Goal: Information Seeking & Learning: Learn about a topic

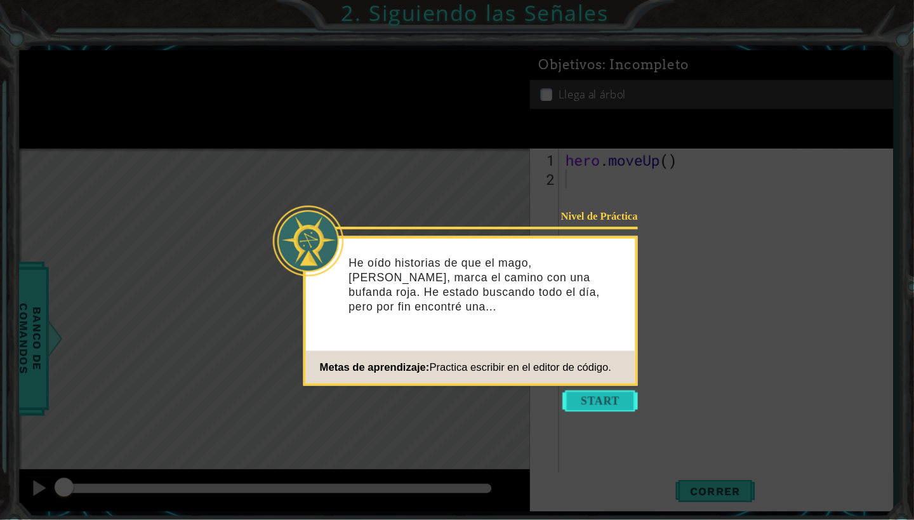
click at [571, 381] on button "Start" at bounding box center [577, 386] width 72 height 20
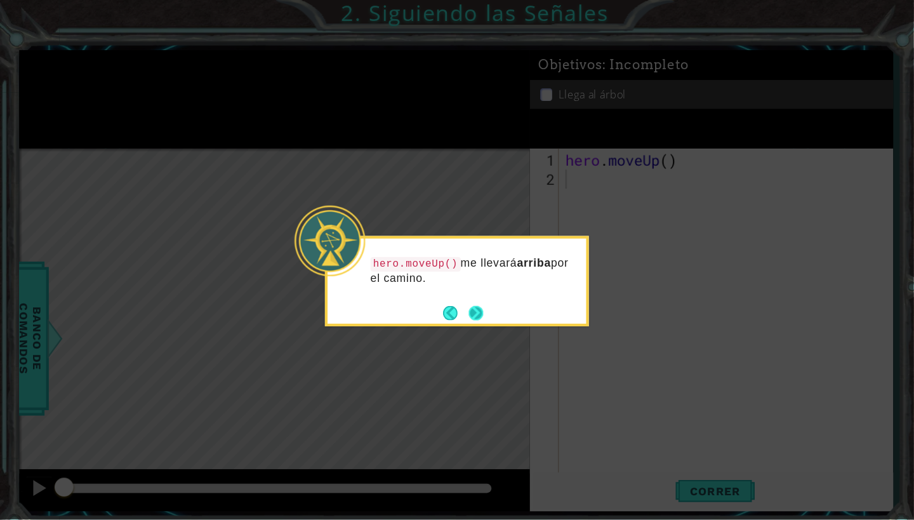
click at [459, 303] on button "Next" at bounding box center [458, 301] width 20 height 20
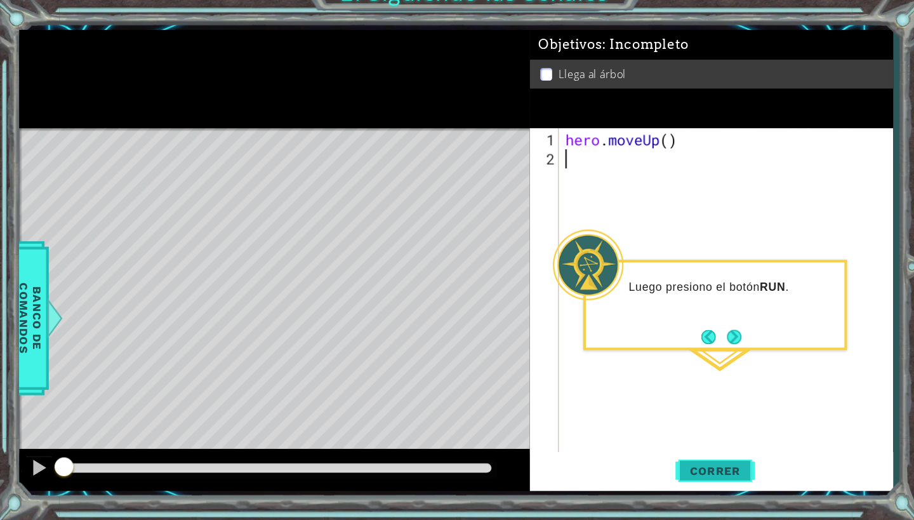
click at [688, 466] on span "Correr" at bounding box center [688, 472] width 74 height 13
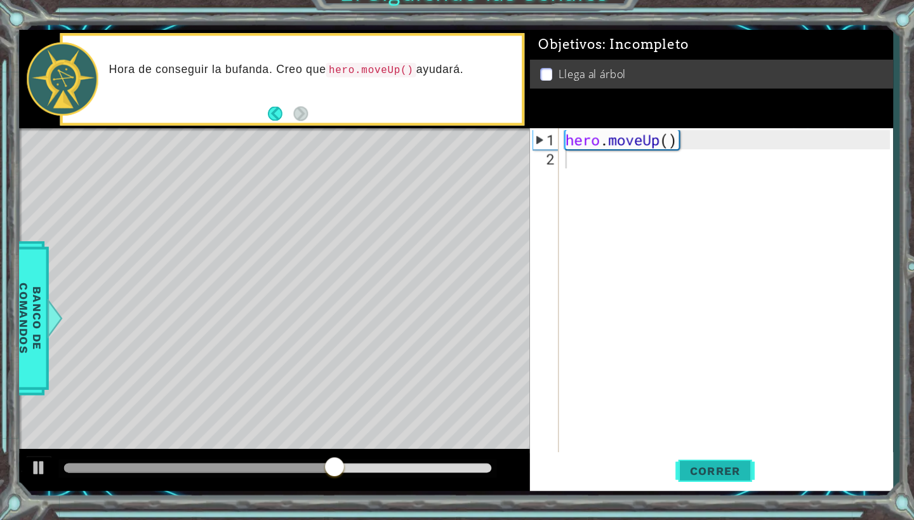
click at [704, 454] on button "Correr" at bounding box center [688, 471] width 76 height 35
click at [702, 466] on span "Correr" at bounding box center [688, 472] width 74 height 13
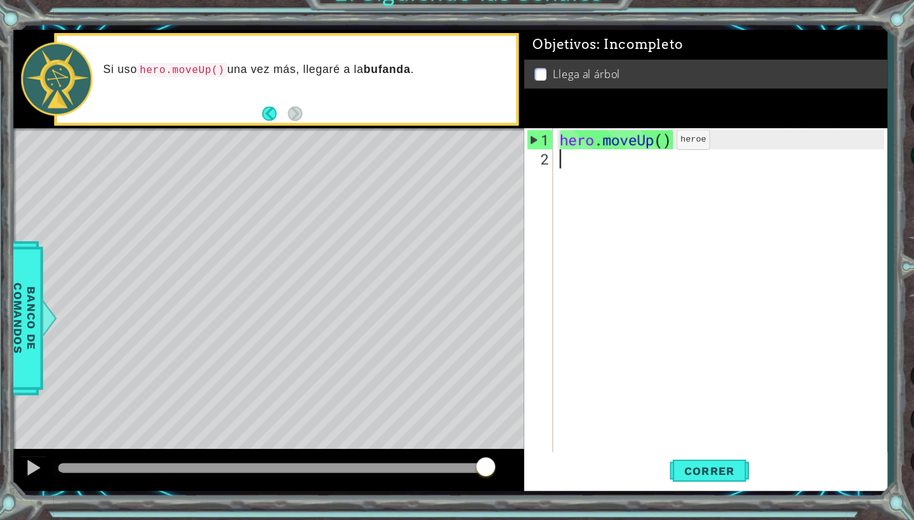
click at [636, 145] on div "hero . moveUp ( )" at bounding box center [701, 320] width 320 height 350
type textarea "hero.moveUp(1)"
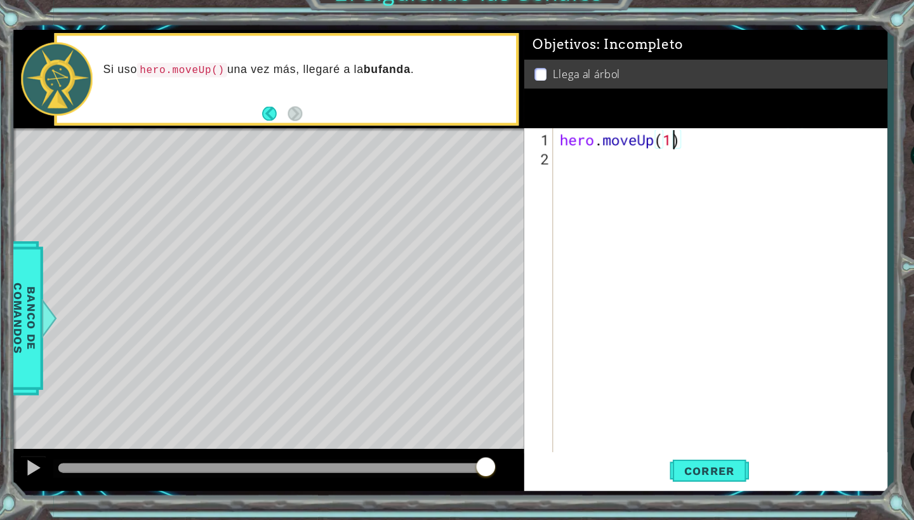
click at [583, 154] on div "hero . moveUp ( 1 )" at bounding box center [701, 320] width 320 height 350
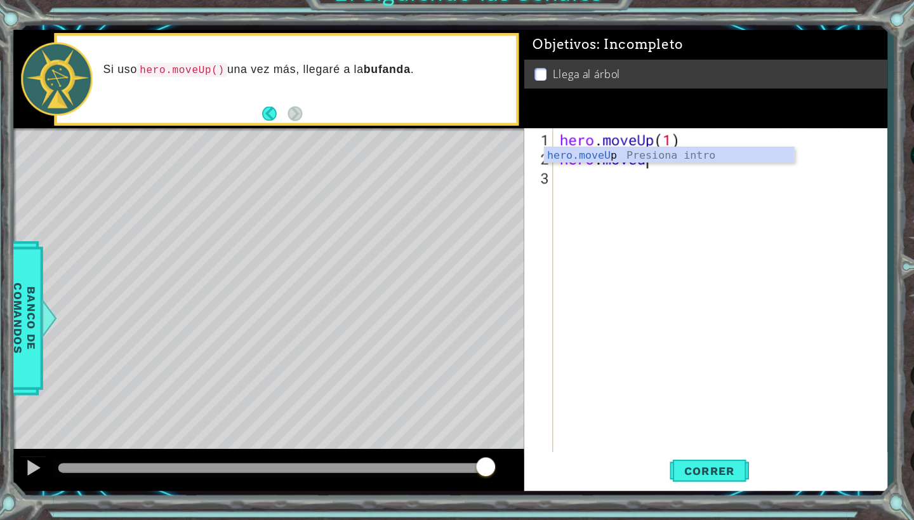
scroll to position [0, 3]
type textarea "hero.moveup"
click at [647, 161] on div "hero.moveUp Presiona intro" at bounding box center [649, 184] width 240 height 46
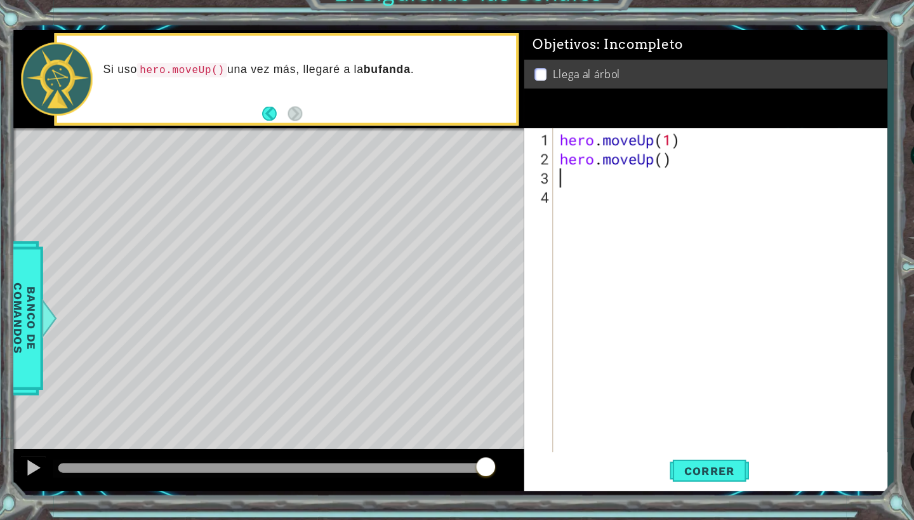
scroll to position [0, 0]
type textarea "h"
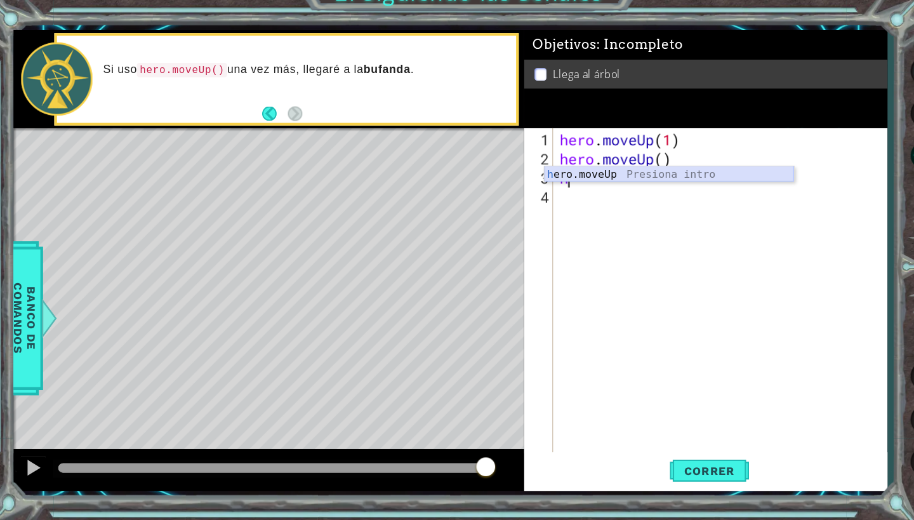
click at [678, 180] on div "h ero.moveUp Presiona intro" at bounding box center [649, 203] width 240 height 46
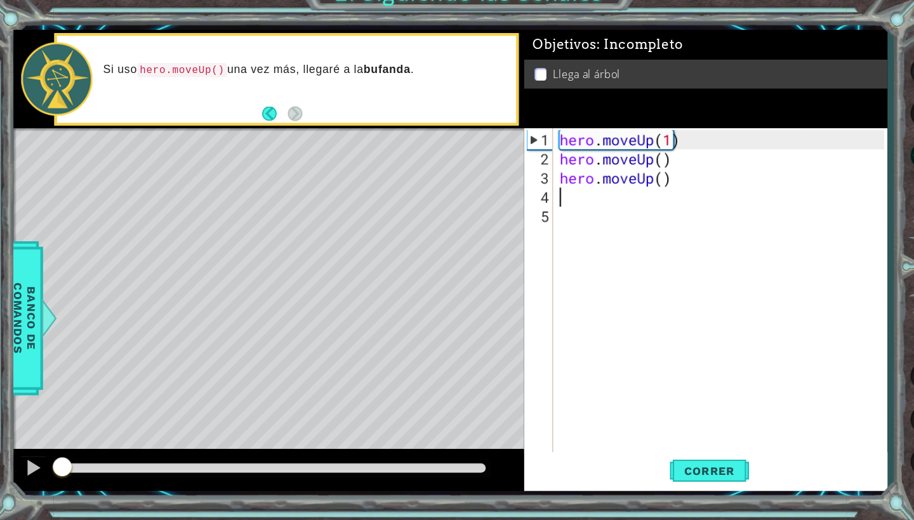
drag, startPoint x: 470, startPoint y: 447, endPoint x: 32, endPoint y: 487, distance: 440.3
click at [32, 487] on div "1 ההההההההההההההההההההההההההההההההההההההההההההההההההההההההההההההההההההההההההההה…" at bounding box center [457, 260] width 914 height 520
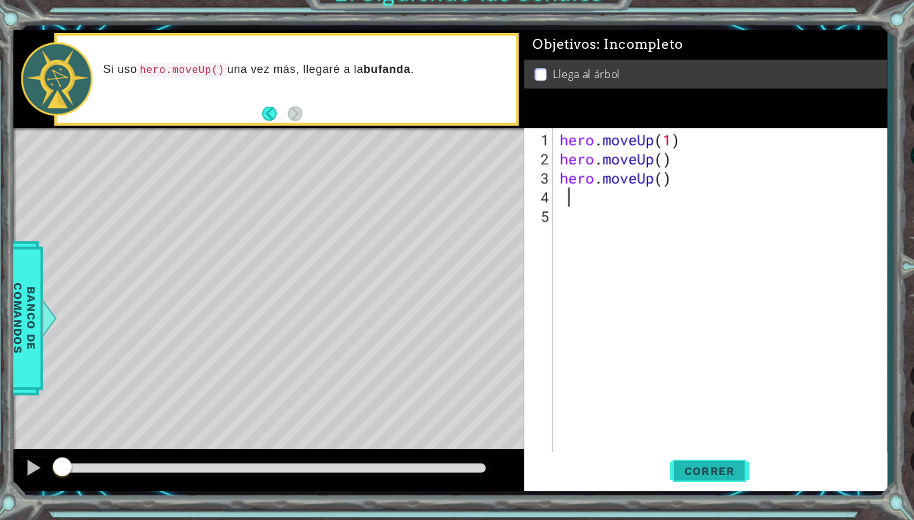
click at [682, 466] on span "Correr" at bounding box center [688, 472] width 74 height 13
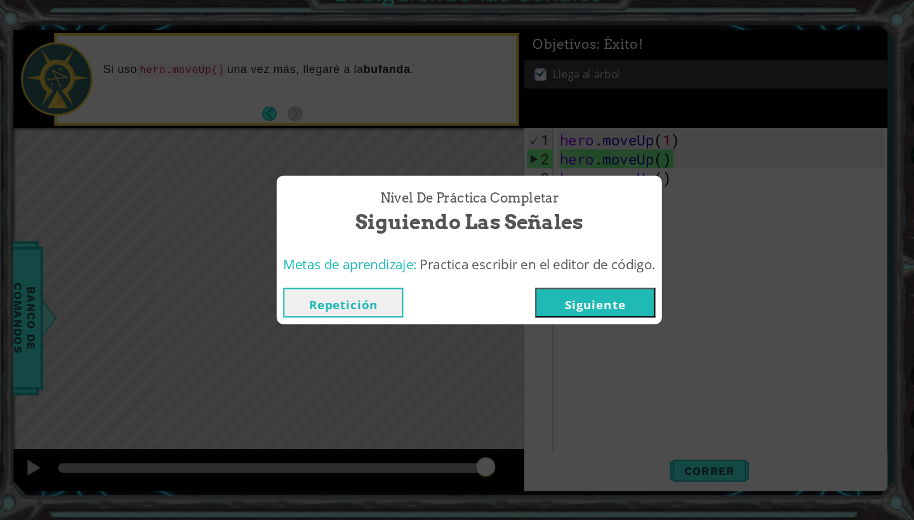
click at [581, 296] on button "Siguiente" at bounding box center [577, 310] width 115 height 29
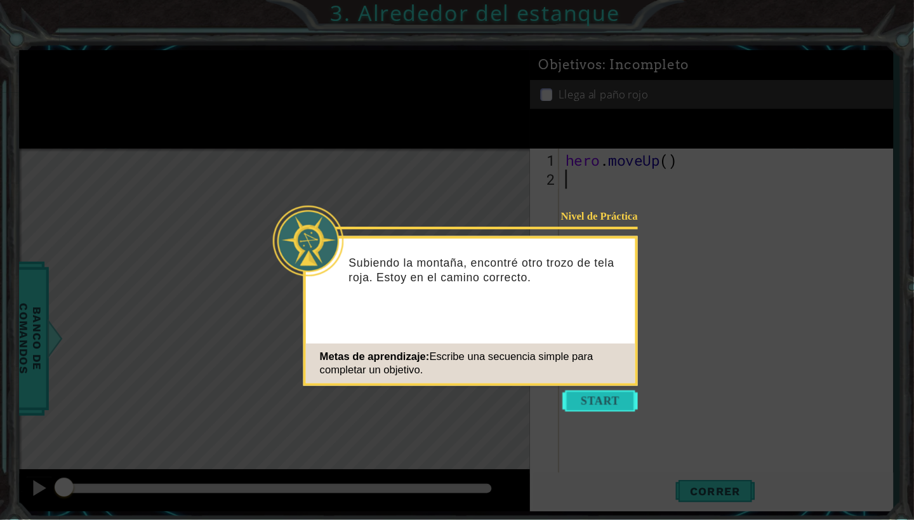
click at [581, 386] on button "Start" at bounding box center [577, 386] width 72 height 20
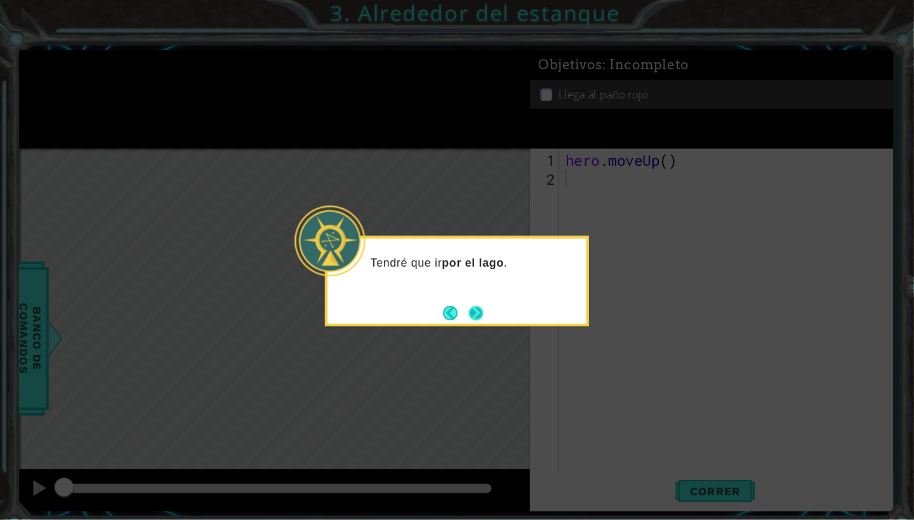
click at [457, 302] on button "Next" at bounding box center [458, 301] width 22 height 22
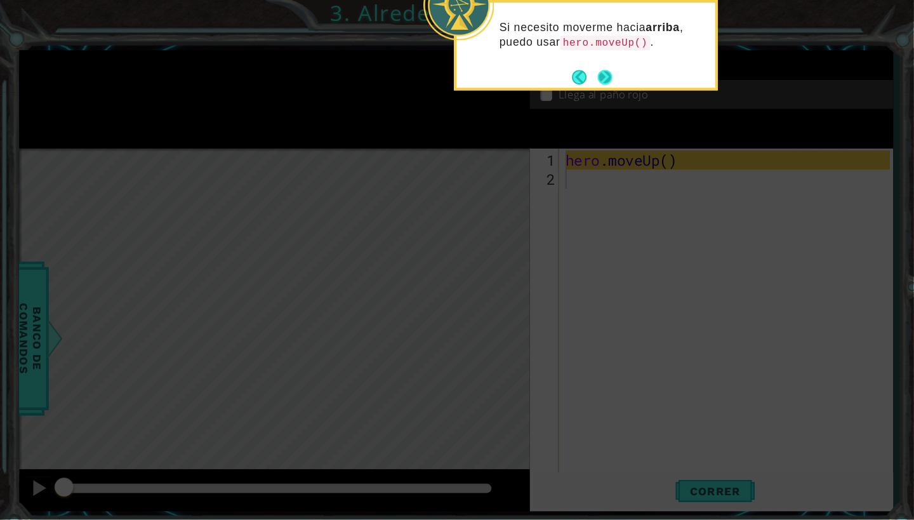
click at [579, 77] on button "Next" at bounding box center [581, 74] width 18 height 18
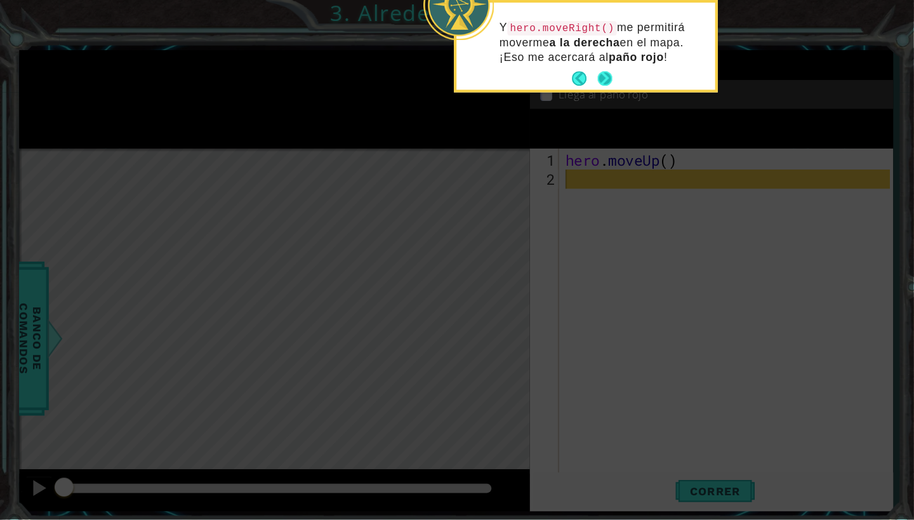
click at [581, 77] on button "Next" at bounding box center [581, 75] width 19 height 19
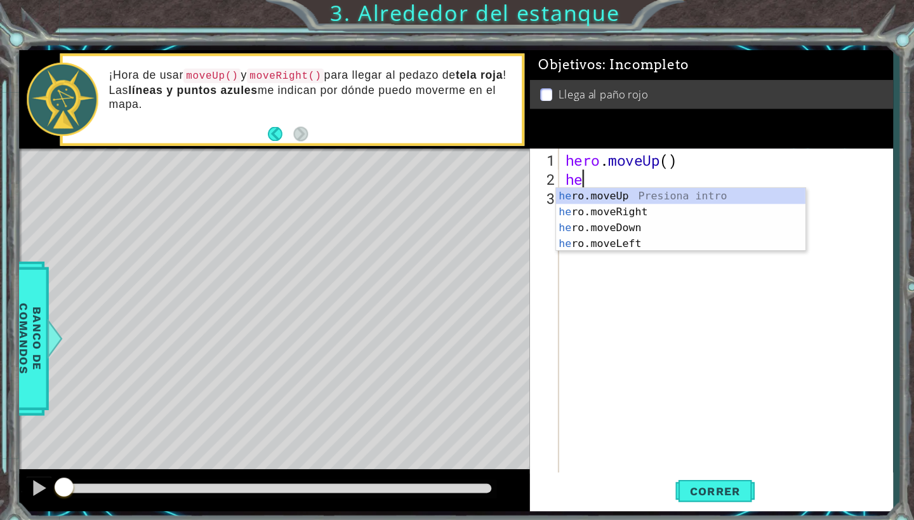
type textarea "hero"
click at [591, 185] on div "hero .moveUp Presiona intro hero .moveRight Presiona intro hero .moveDown Presi…" at bounding box center [655, 226] width 240 height 91
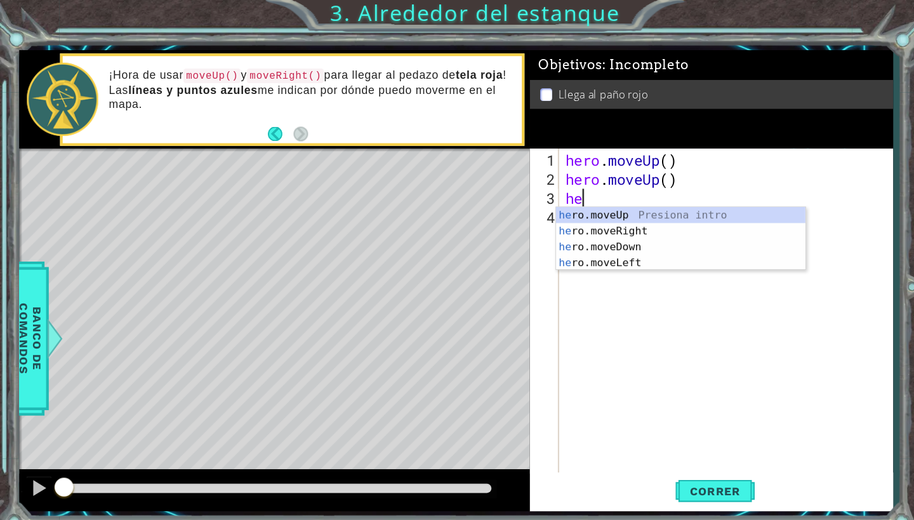
type textarea "herm"
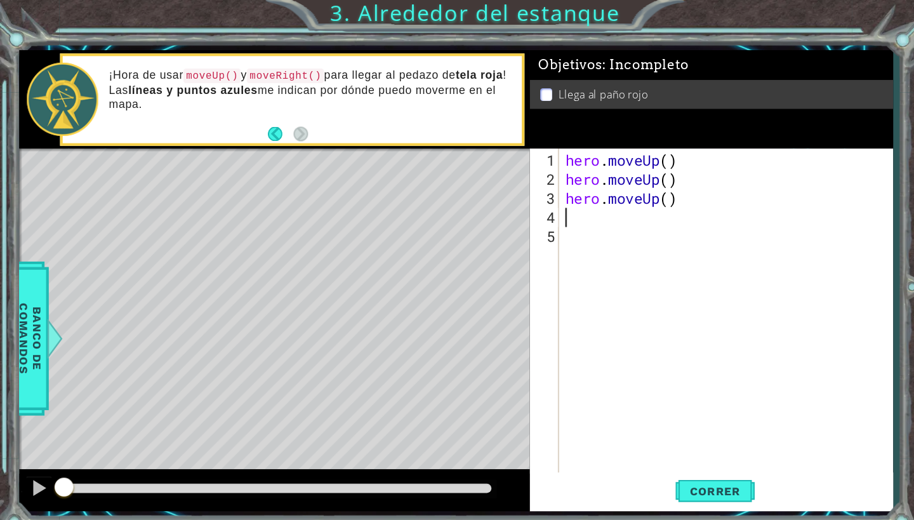
scroll to position [0, 0]
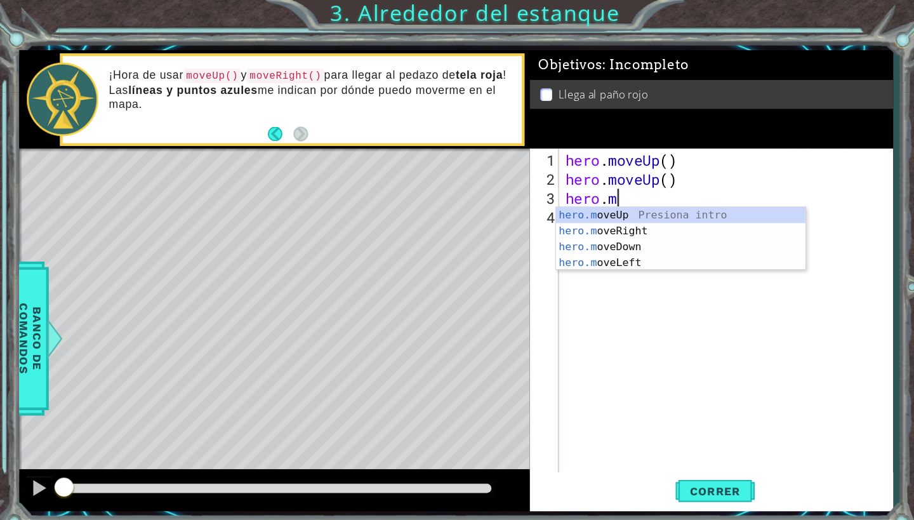
type textarea "hero."
click at [614, 223] on div "hero. moveUp Presiona intro hero. moveRight Presiona intro hero. moveDown Presi…" at bounding box center [655, 244] width 240 height 91
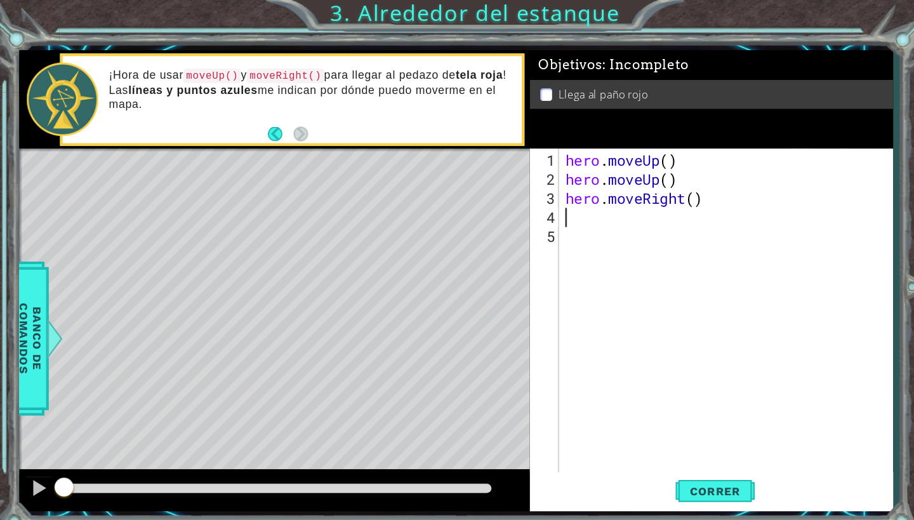
click at [654, 173] on div "hero . moveUp ( ) hero . moveUp ( ) hero . moveRight ( )" at bounding box center [701, 320] width 320 height 350
type textarea "hero.moveUp()"
click at [599, 217] on div "hero . moveUp ( ) hero . moveUp ( ) hero . moveRight ( )" at bounding box center [701, 320] width 320 height 350
click at [593, 206] on div "hero . moveUp ( ) hero . moveUp ( ) hero . moveRight ( )" at bounding box center [701, 320] width 320 height 350
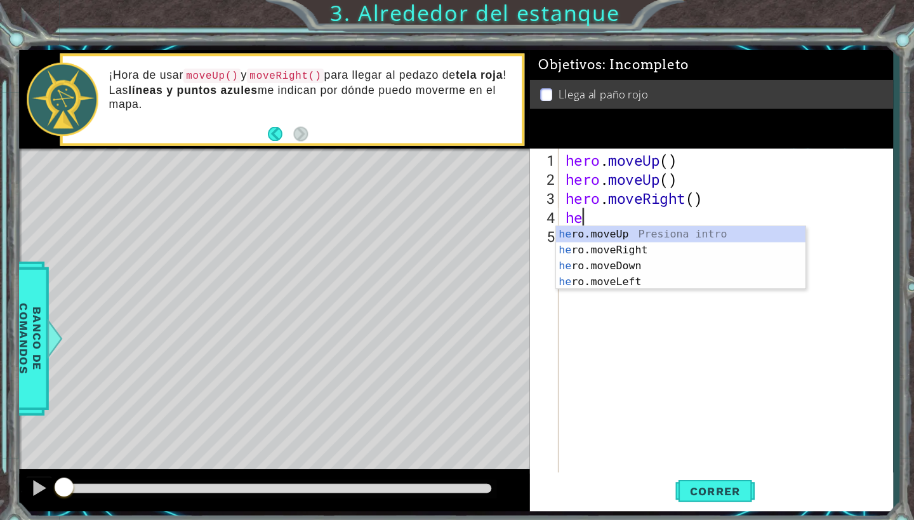
type textarea "her"
click at [621, 225] on div "her o.moveUp Presiona intro her o.moveRight Presiona intro her o.moveDown Presi…" at bounding box center [655, 263] width 240 height 91
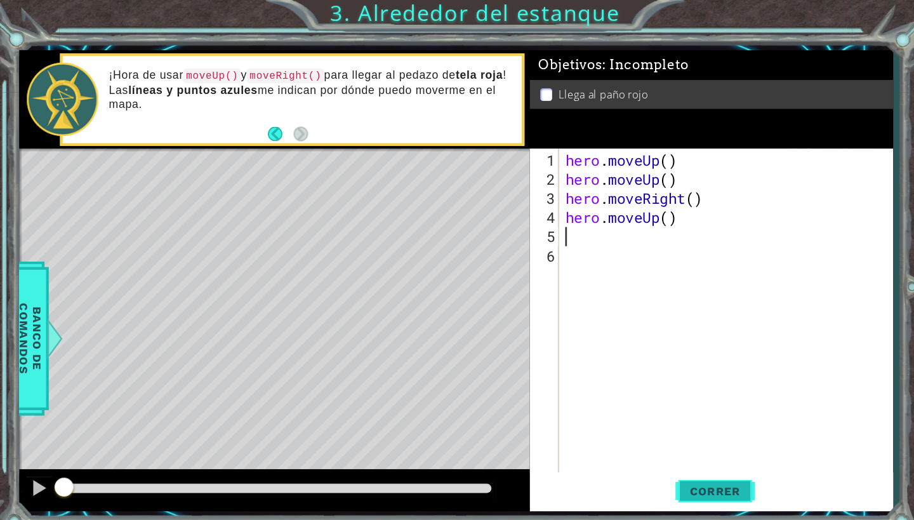
click at [677, 467] on span "Correr" at bounding box center [688, 472] width 74 height 13
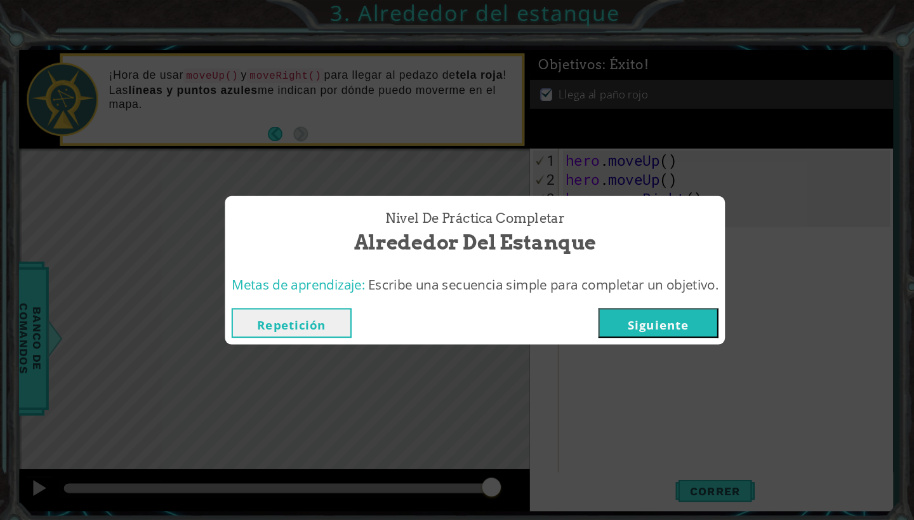
click at [298, 313] on button "Repetición" at bounding box center [280, 310] width 115 height 29
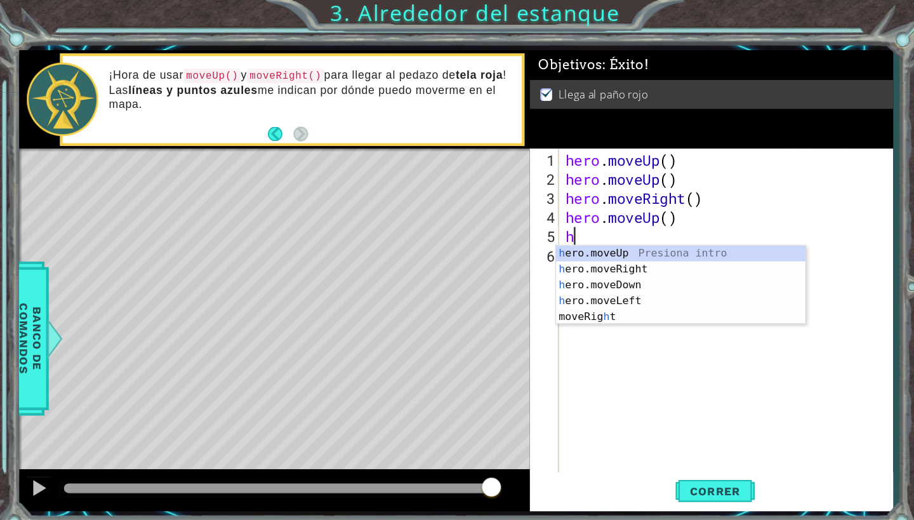
type textarea "he"
type textarea "+"
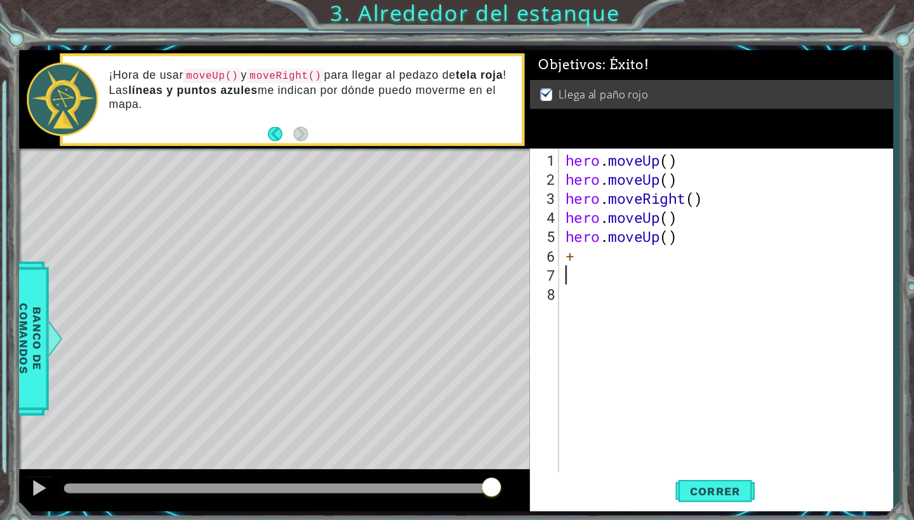
type textarea "+"
click at [654, 235] on div "hero . moveUp ( ) hero . moveUp ( ) hero . moveRight ( ) hero . moveUp ( ) hero…" at bounding box center [701, 320] width 320 height 350
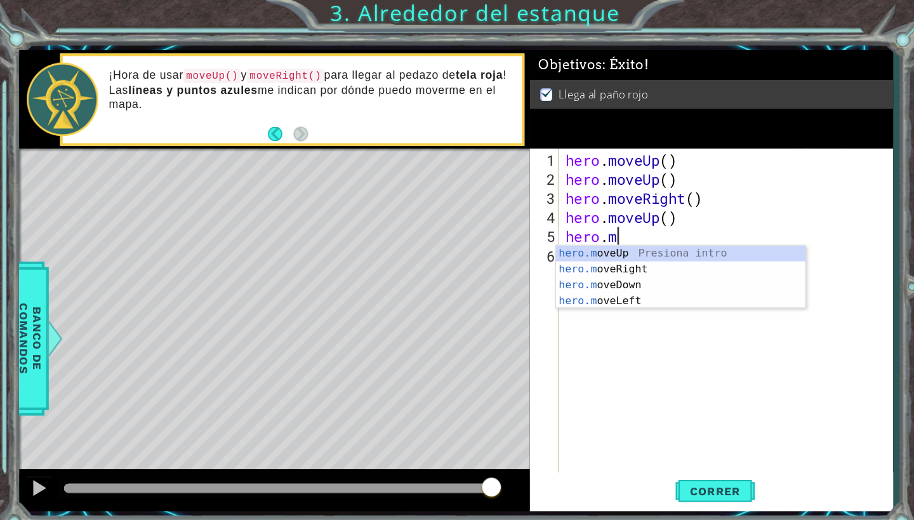
type textarea "hero."
click at [667, 257] on div "hero. moveUp Presiona intro hero. moveRight Presiona intro hero. moveDown Presi…" at bounding box center [655, 281] width 240 height 91
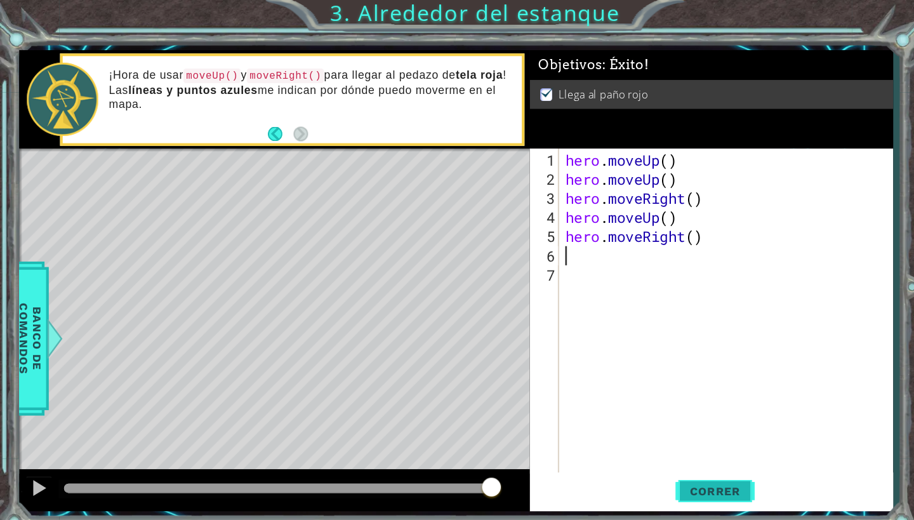
click at [661, 478] on span "Correr" at bounding box center [688, 472] width 74 height 13
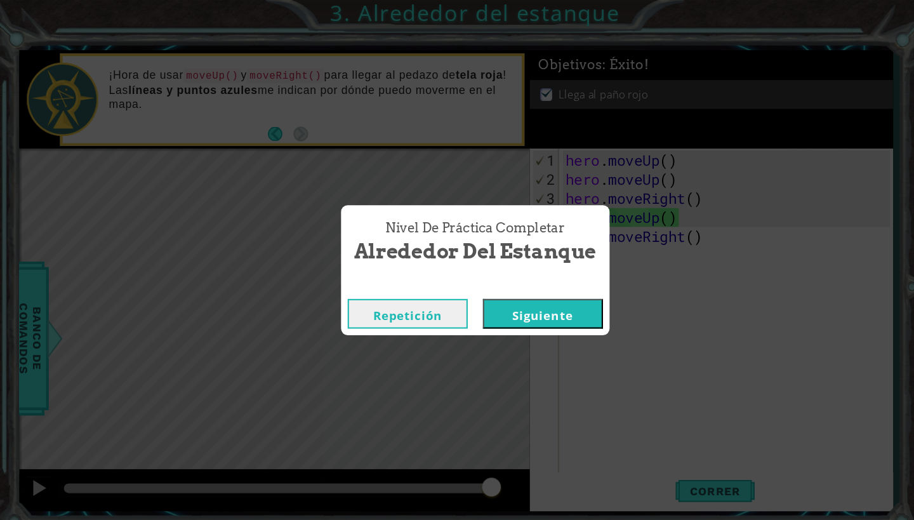
click at [388, 298] on button "Repetición" at bounding box center [391, 301] width 115 height 29
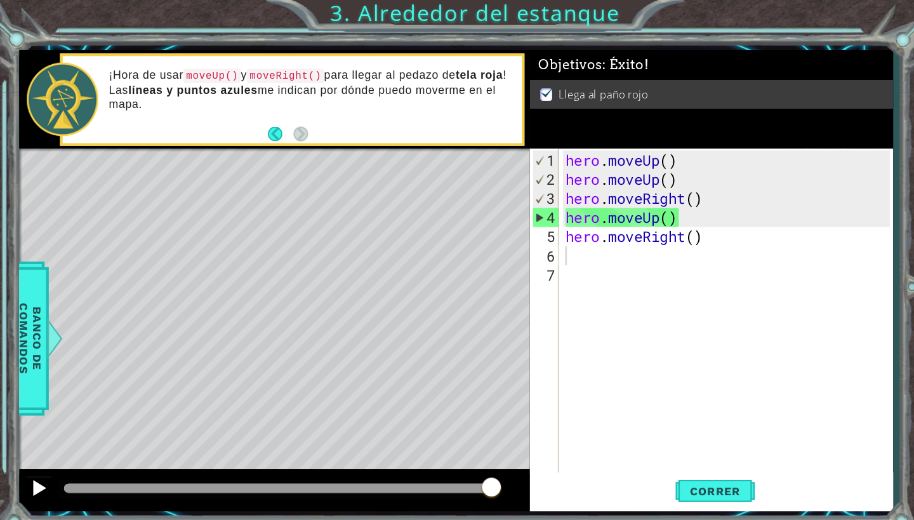
click at [37, 477] on div at bounding box center [37, 469] width 16 height 16
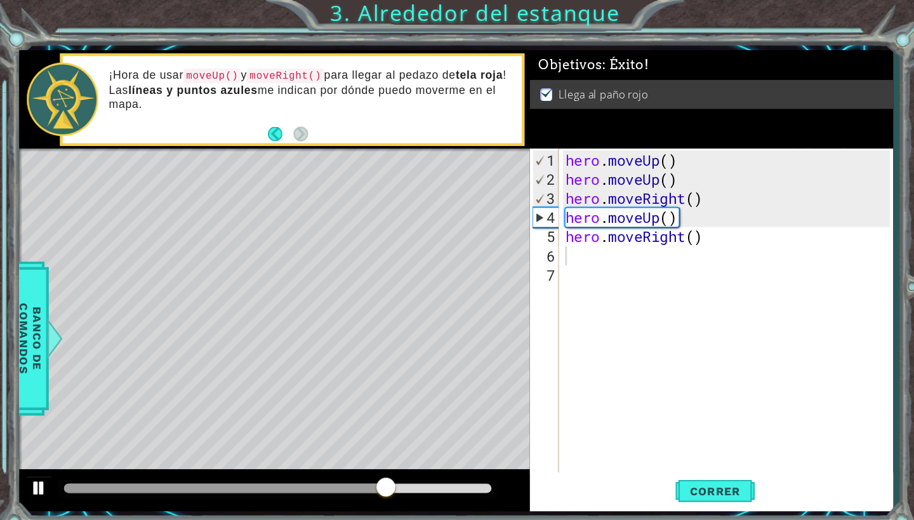
click at [27, 471] on button at bounding box center [37, 470] width 25 height 26
click at [731, 221] on div "hero . moveUp ( ) hero . moveUp ( ) hero . moveRight ( ) hero . moveUp ( ) hero…" at bounding box center [701, 320] width 320 height 350
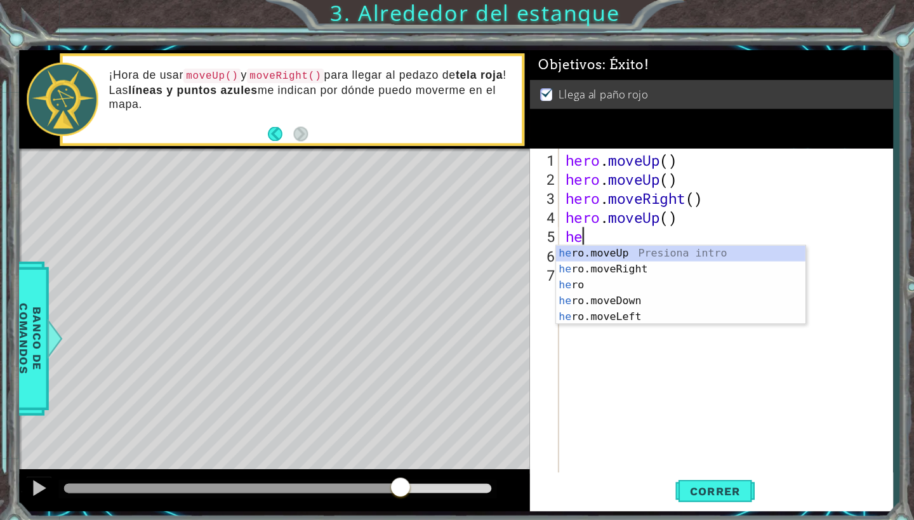
type textarea "h"
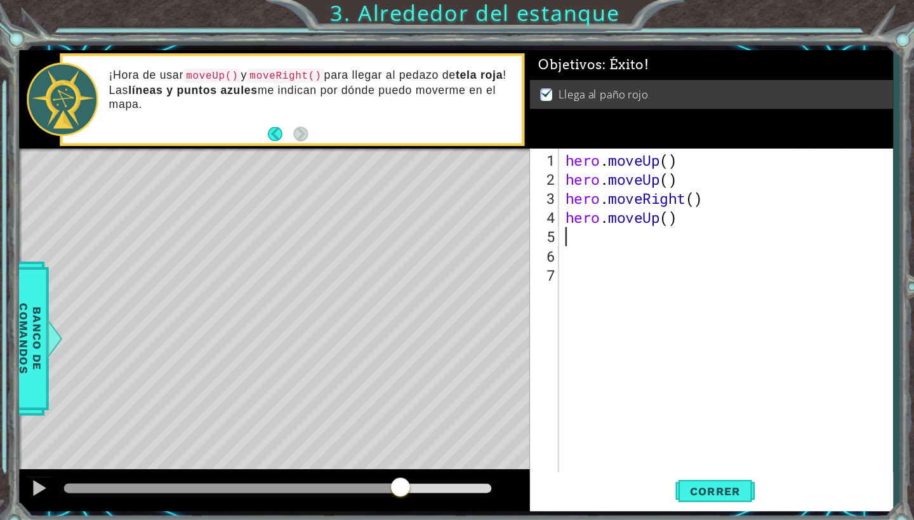
type textarea "hero.moveUp()"
click at [683, 466] on span "Correr" at bounding box center [688, 472] width 74 height 13
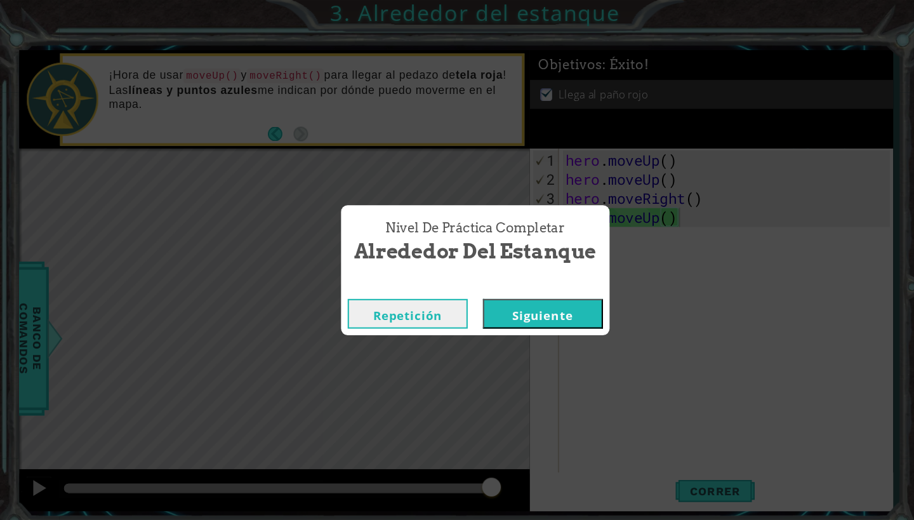
click at [535, 295] on button "Siguiente" at bounding box center [521, 301] width 115 height 29
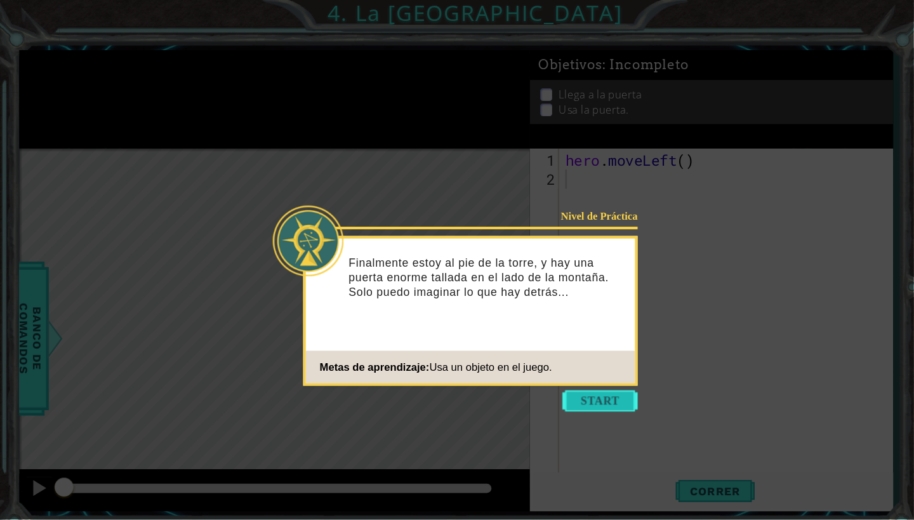
click at [560, 390] on button "Start" at bounding box center [577, 386] width 72 height 20
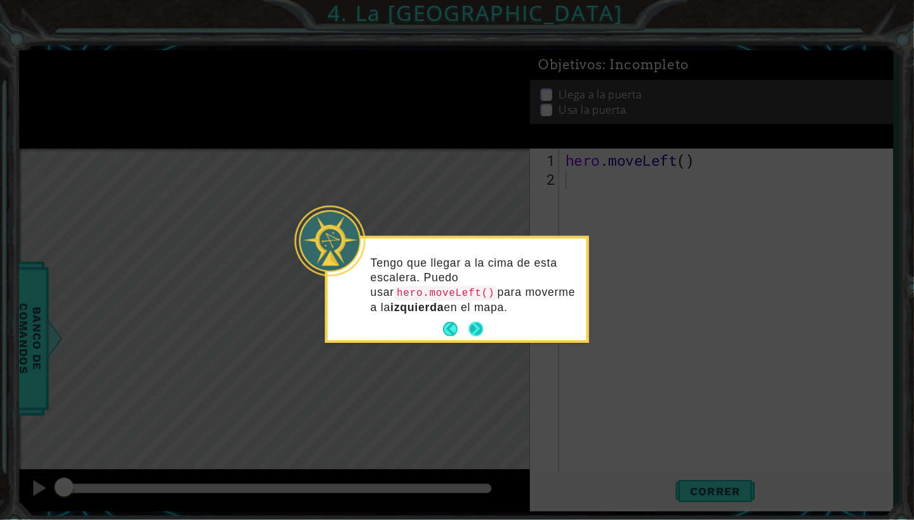
click at [462, 318] on button "Next" at bounding box center [458, 317] width 22 height 22
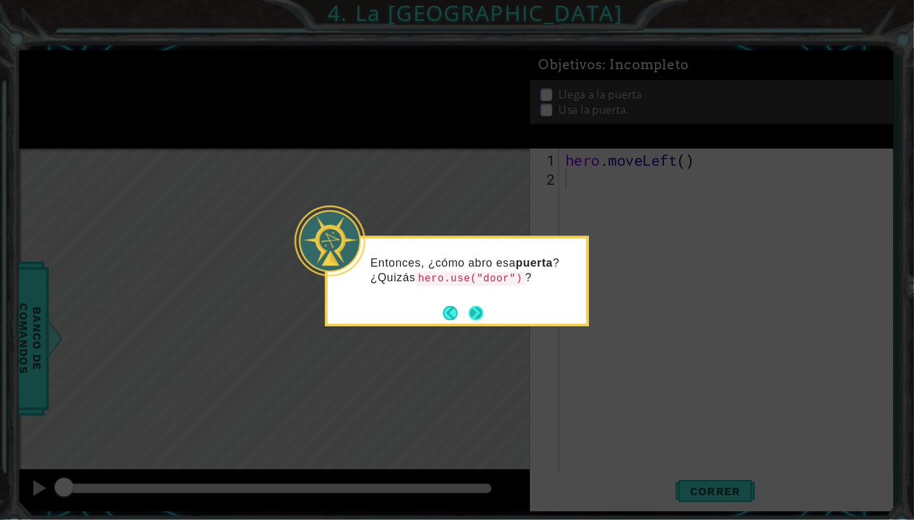
click at [457, 301] on button "Next" at bounding box center [458, 301] width 22 height 22
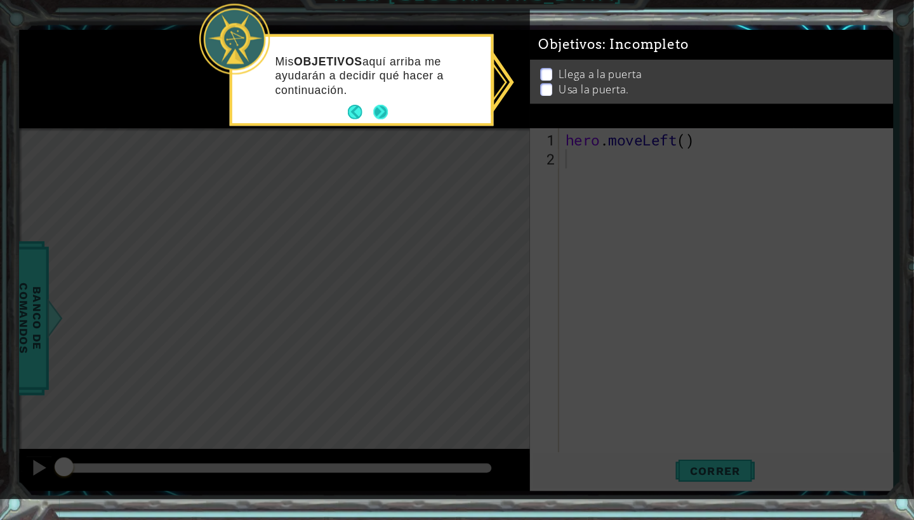
click at [364, 116] on button "Next" at bounding box center [366, 127] width 22 height 22
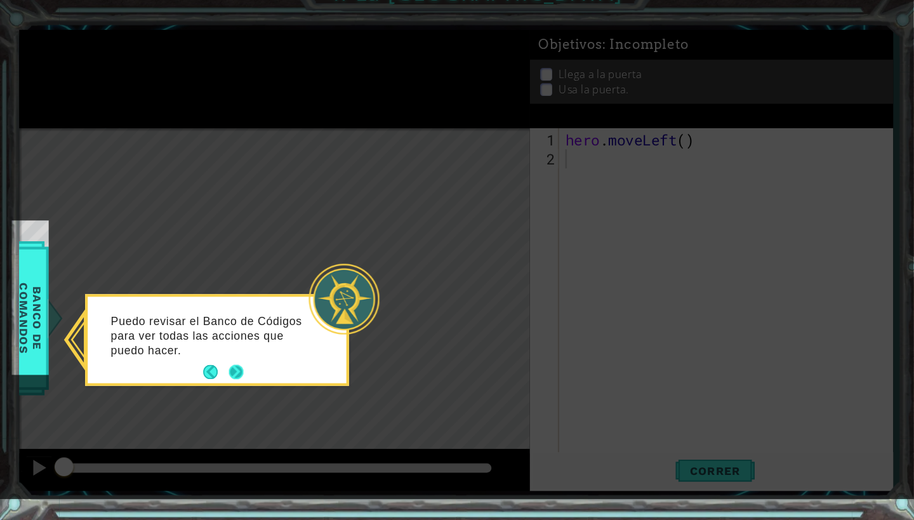
click at [230, 367] on button "Next" at bounding box center [227, 377] width 23 height 23
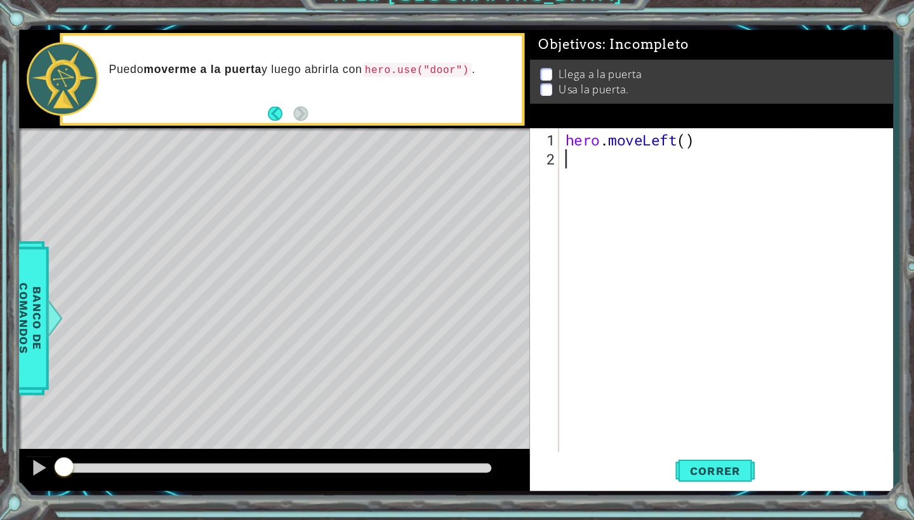
type textarea "hero.moveLeft()"
type textarea "[DOMAIN_NAME]"
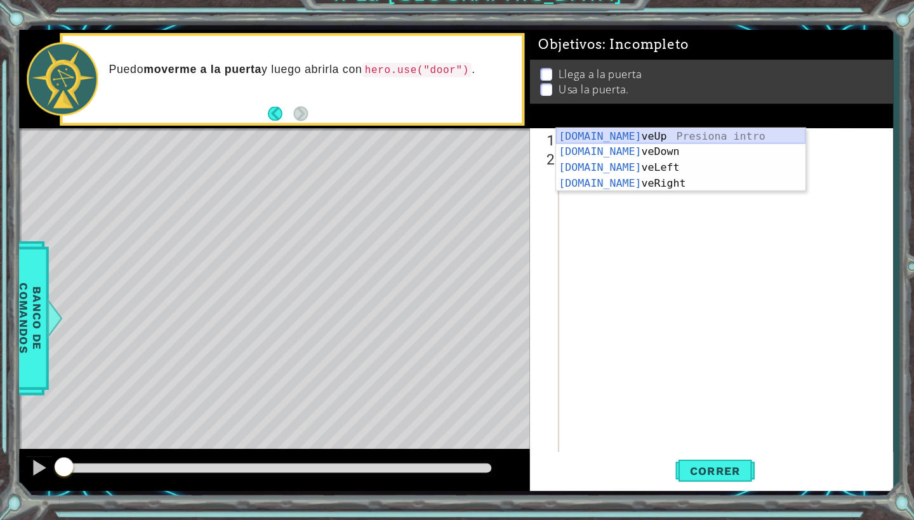
click at [639, 143] on div "[DOMAIN_NAME] veUp Presiona intro [DOMAIN_NAME] veDown Presiona intro [DOMAIN_N…" at bounding box center [655, 188] width 240 height 91
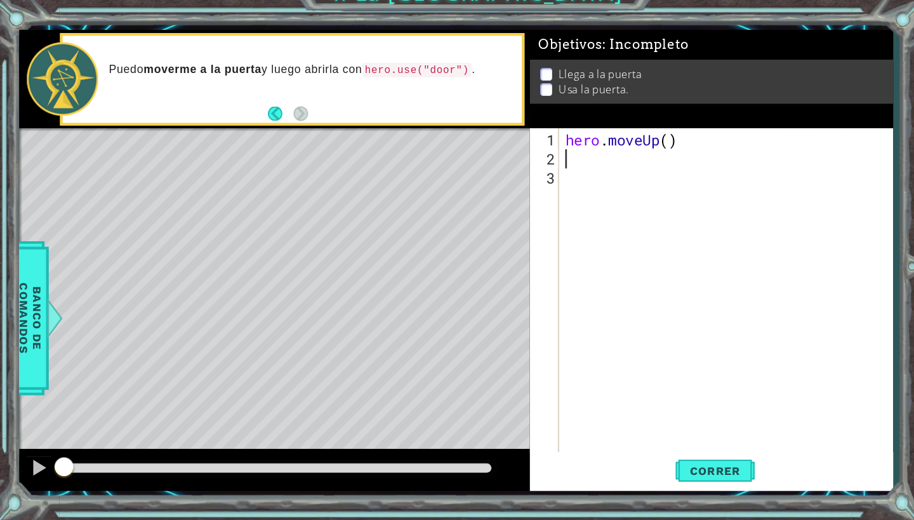
type textarea "h"
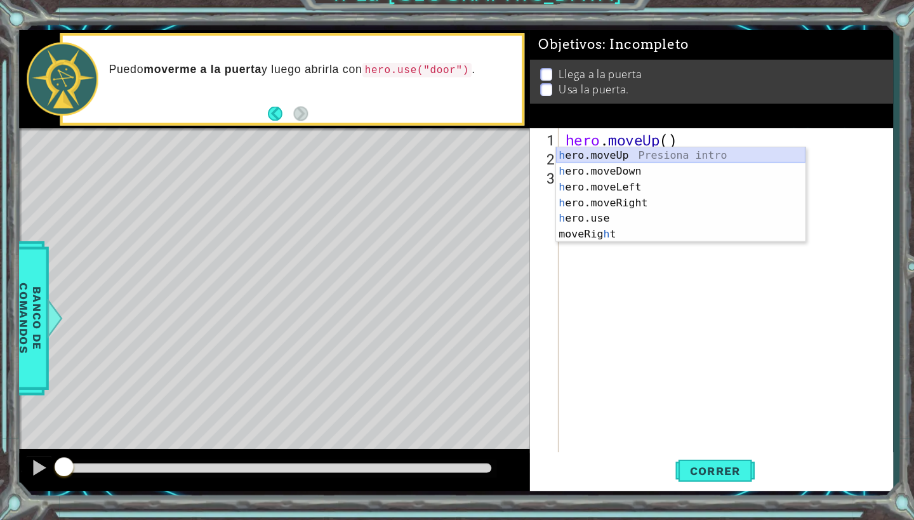
click at [624, 161] on div "h ero.moveUp Presiona intro h ero.moveDown Presiona intro h ero.moveLeft Presio…" at bounding box center [655, 222] width 240 height 122
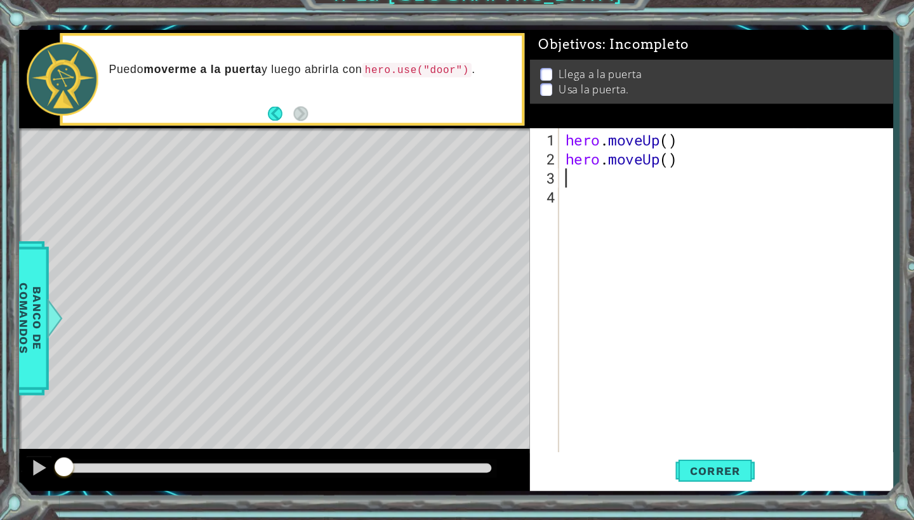
type textarea "h"
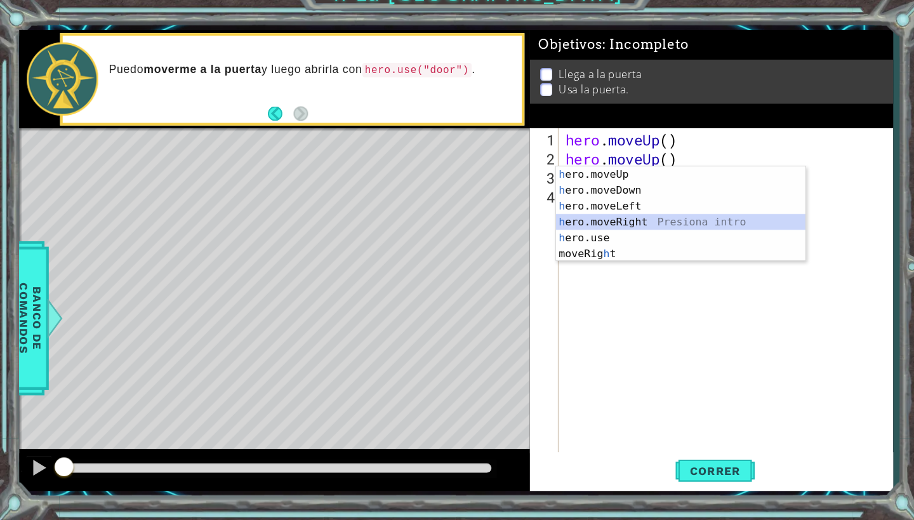
click at [596, 211] on div "h ero.moveUp Presiona intro h ero.moveDown Presiona intro h ero.moveLeft Presio…" at bounding box center [655, 241] width 240 height 122
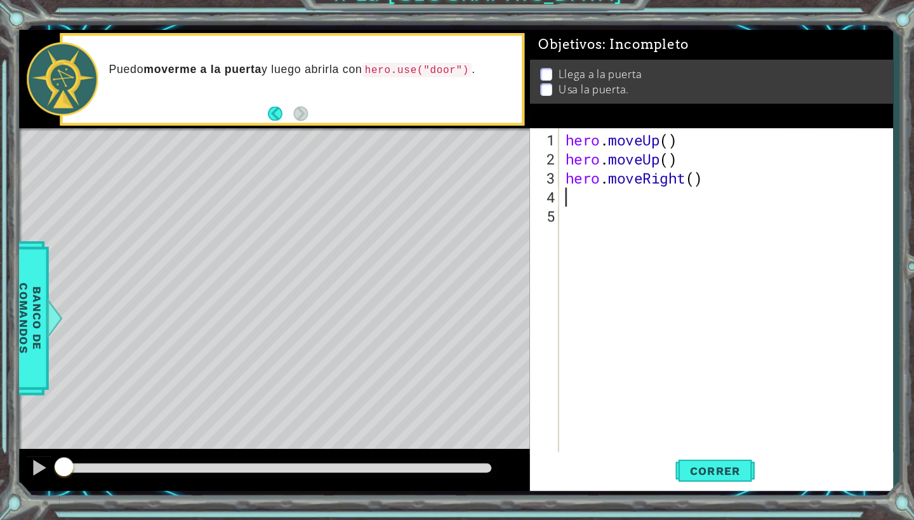
type textarea "h"
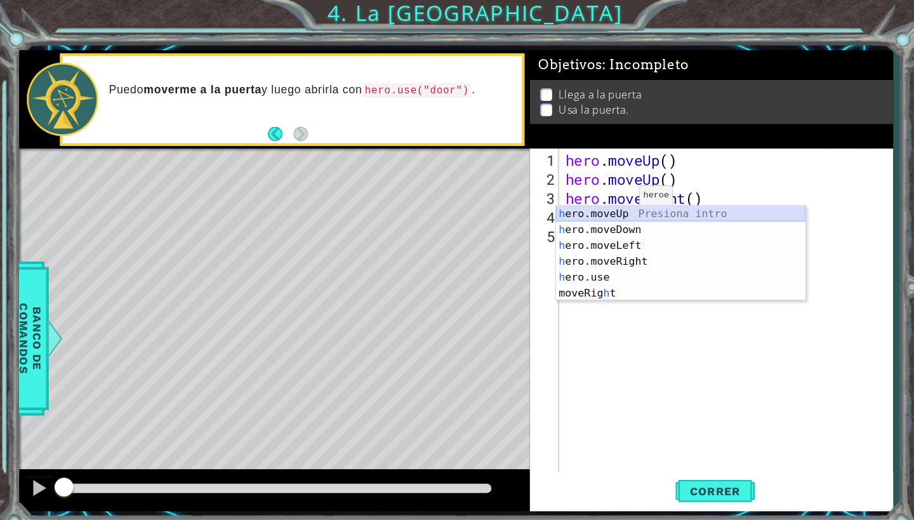
click at [593, 204] on div "h ero.moveUp Presiona intro h ero.moveDown Presiona intro h ero.moveLeft Presio…" at bounding box center [655, 259] width 240 height 122
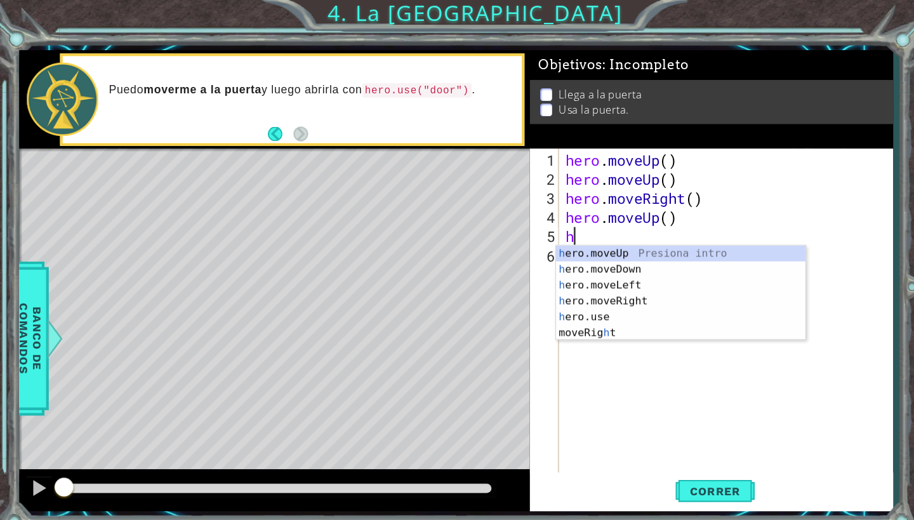
type textarea "he"
click at [603, 242] on div "he ro.moveUp Presiona intro he ro.moveDown Presiona intro he ro.moveLeft Presio…" at bounding box center [655, 289] width 240 height 107
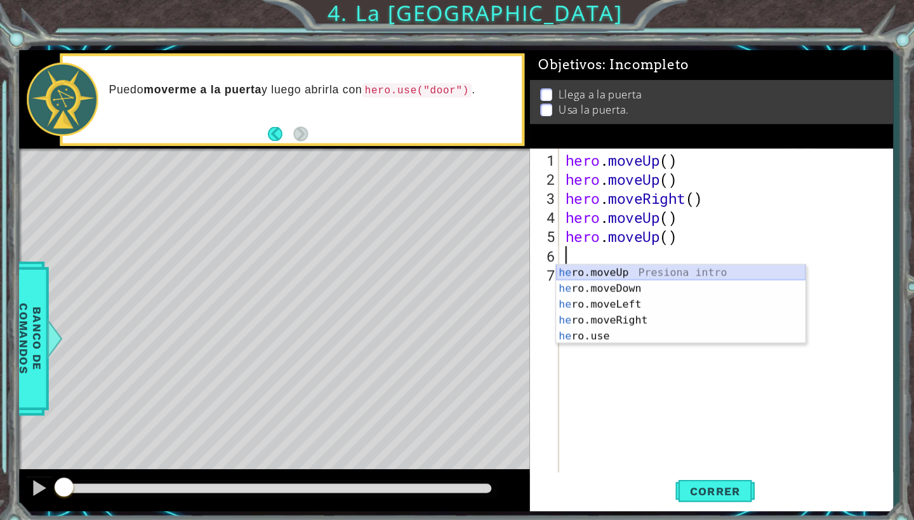
type textarea "he"
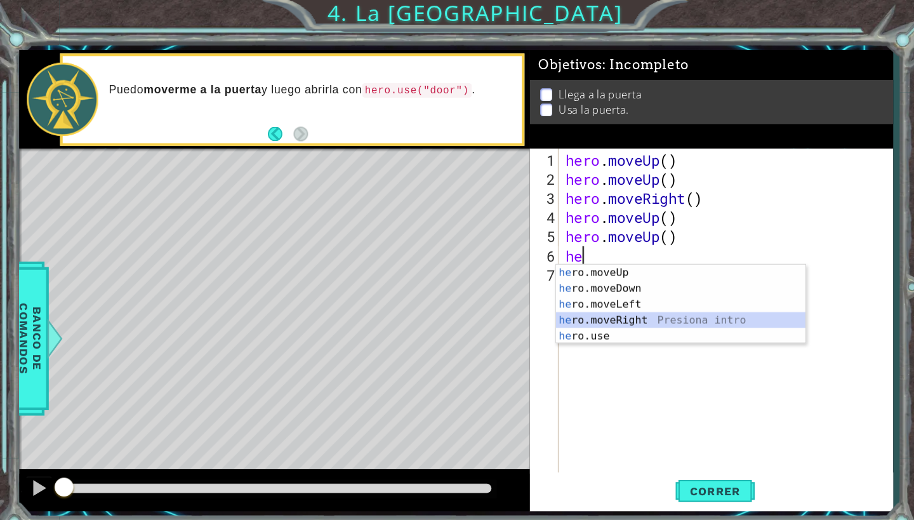
click at [610, 311] on div "he ro.moveUp Presiona intro he ro.moveDown Presiona intro he ro.moveLeft Presio…" at bounding box center [655, 307] width 240 height 107
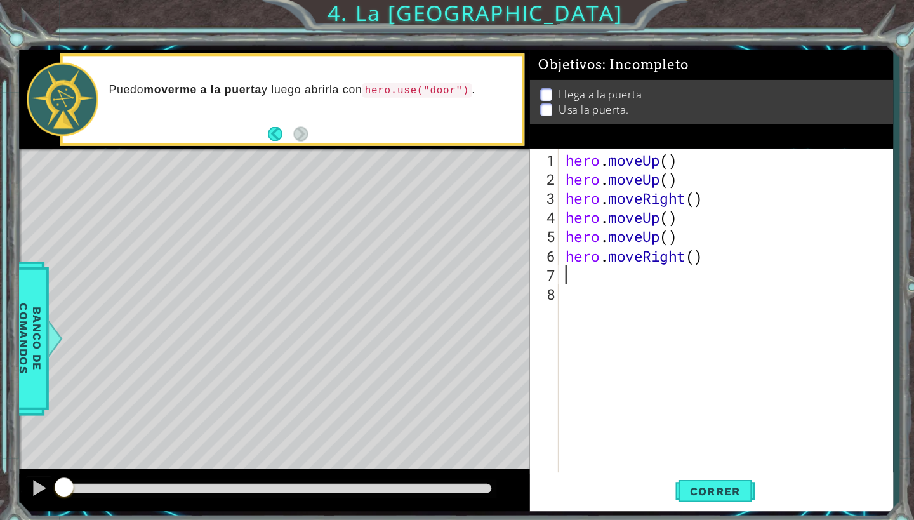
type textarea "h"
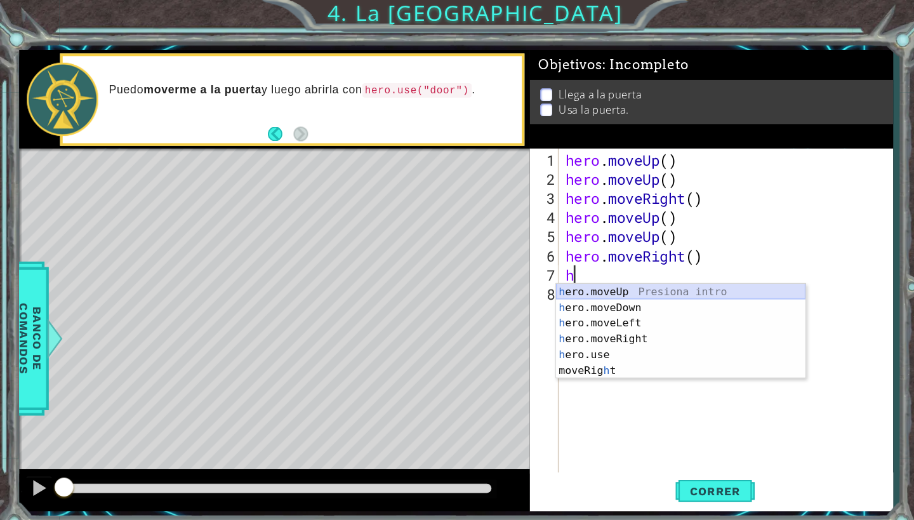
click at [621, 279] on div "h ero.moveUp Presiona intro h ero.moveDown Presiona intro h ero.moveLeft Presio…" at bounding box center [655, 334] width 240 height 122
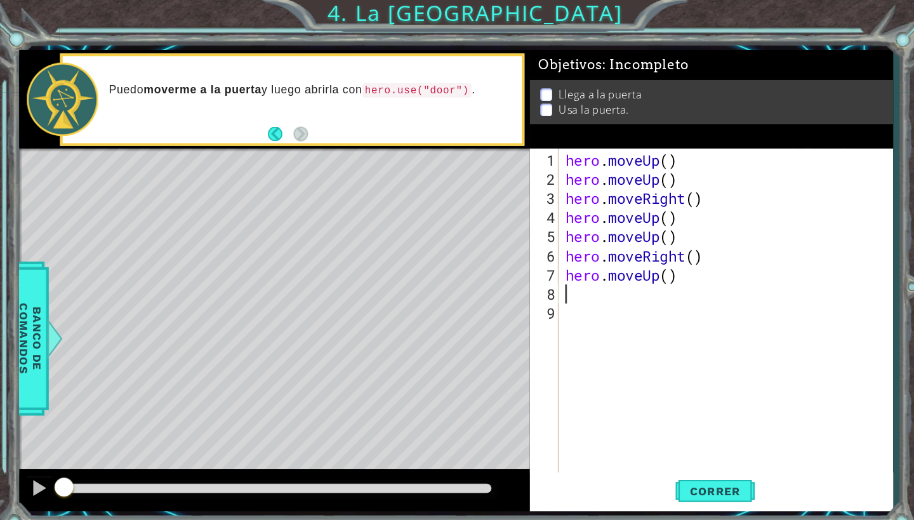
type textarea "h"
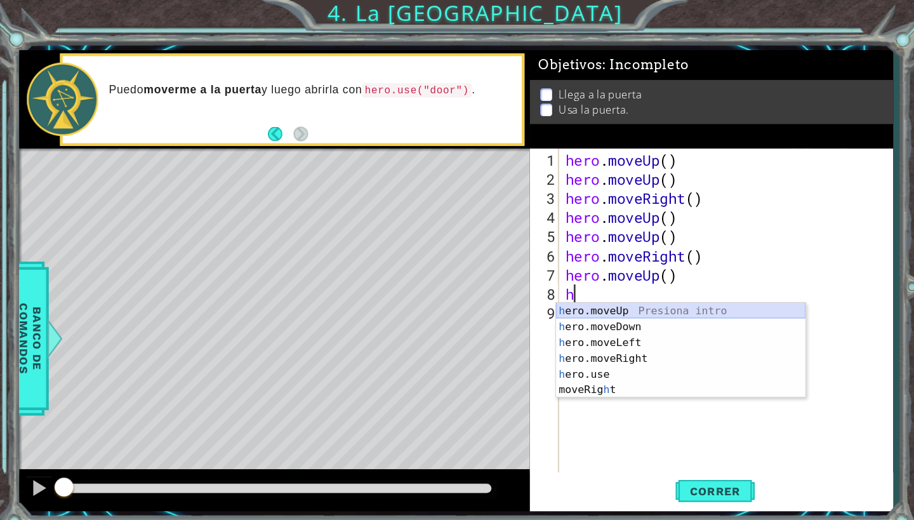
click at [601, 300] on div "h ero.moveUp Presiona intro h ero.moveDown Presiona intro h ero.moveLeft Presio…" at bounding box center [655, 352] width 240 height 122
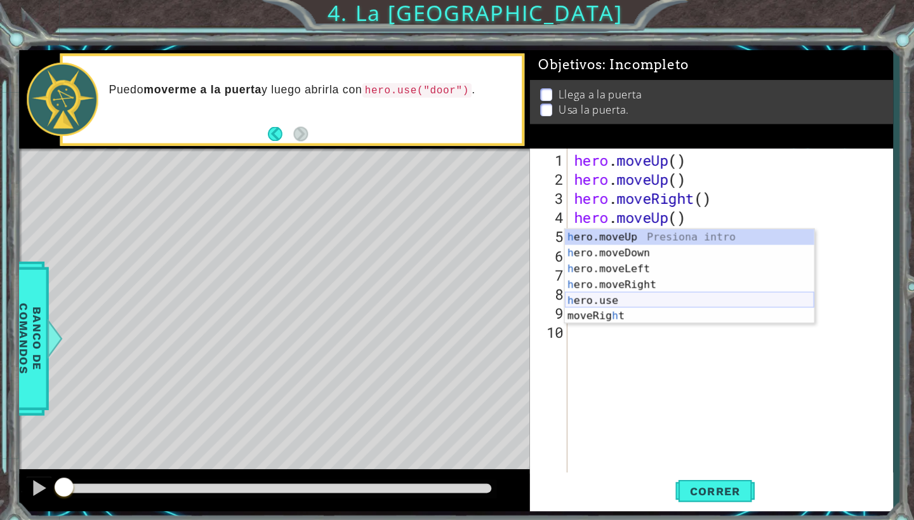
click at [585, 287] on div "h ero.moveUp Presiona intro h ero.moveDown Presiona intro h ero.moveLeft Presio…" at bounding box center [663, 281] width 240 height 122
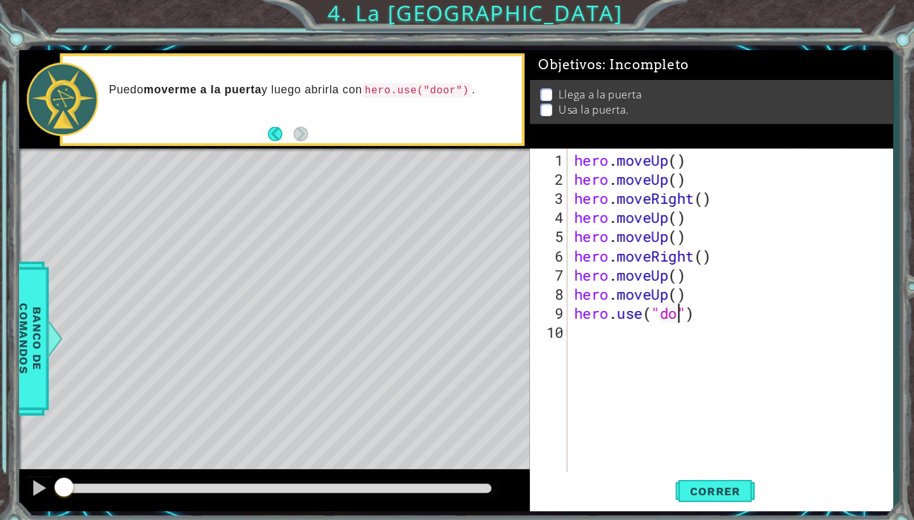
scroll to position [0, 5]
click at [690, 463] on button "Correr" at bounding box center [688, 471] width 76 height 35
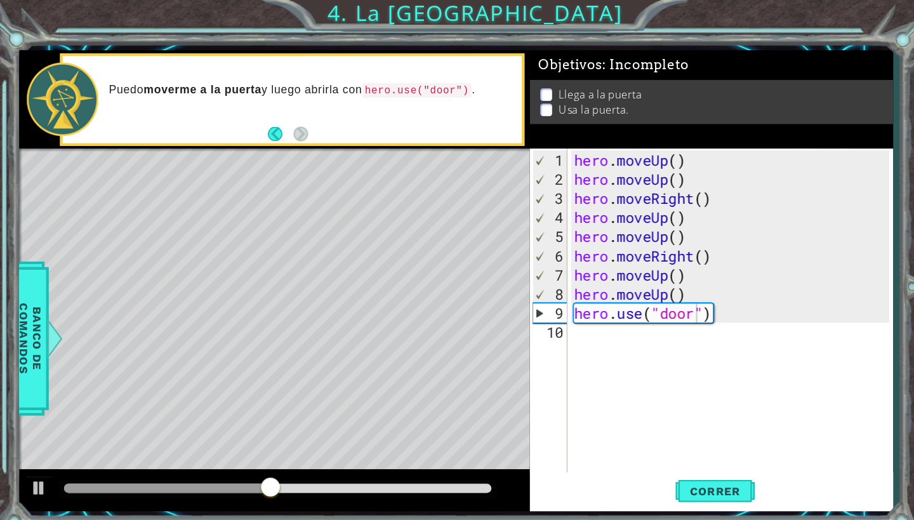
drag, startPoint x: 204, startPoint y: 475, endPoint x: 169, endPoint y: 463, distance: 37.5
click at [169, 463] on div at bounding box center [266, 470] width 421 height 18
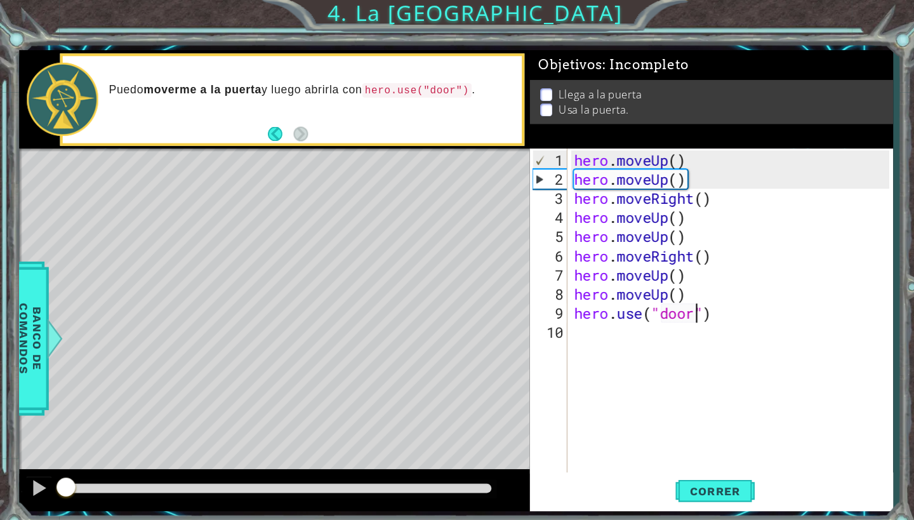
drag, startPoint x: 169, startPoint y: 466, endPoint x: 17, endPoint y: 451, distance: 152.3
click at [17, 451] on div "1 ההההההההההההההההההההההההההההההההההההההההההההההההההההההההההההההההההההההההההההה…" at bounding box center [457, 260] width 914 height 520
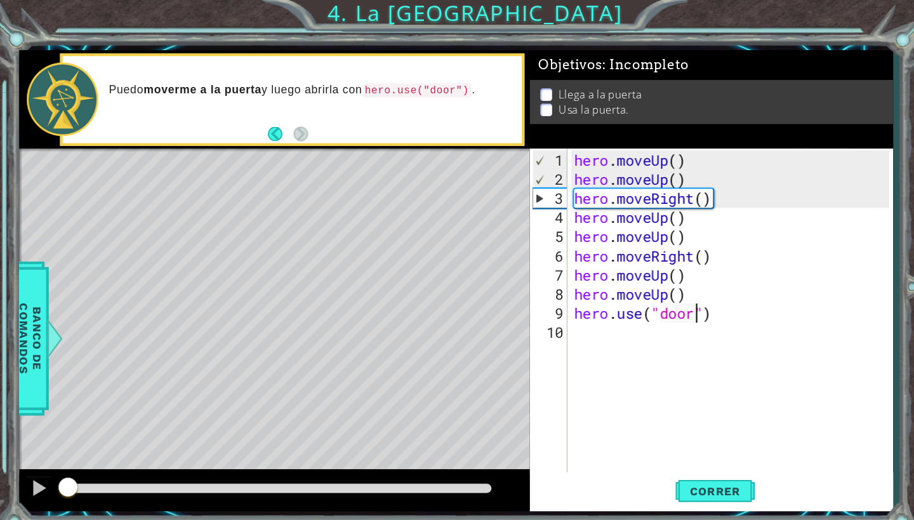
drag, startPoint x: 90, startPoint y: 466, endPoint x: 66, endPoint y: 480, distance: 28.2
click at [66, 480] on div at bounding box center [65, 469] width 23 height 23
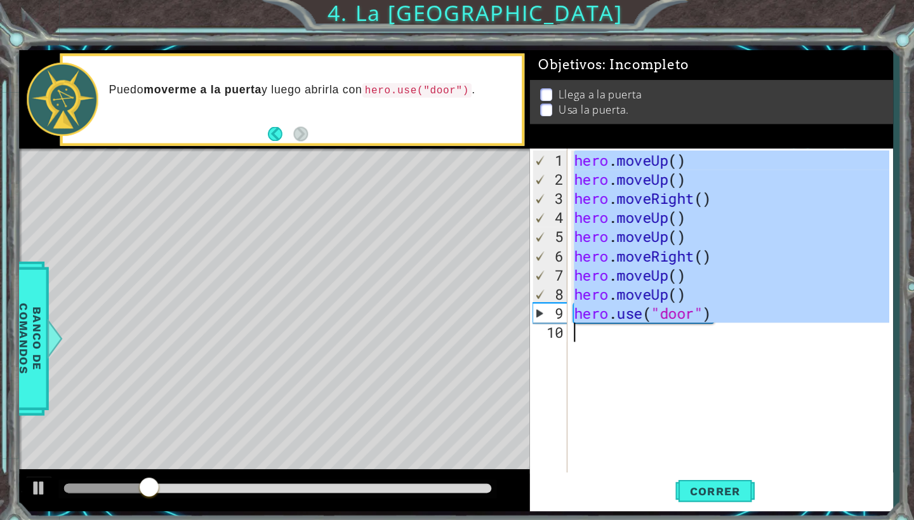
drag, startPoint x: 551, startPoint y: 148, endPoint x: 693, endPoint y: 355, distance: 250.4
click at [693, 355] on div "hero . moveUp ( ) hero . moveUp ( ) hero . moveRight ( ) hero . moveUp ( ) hero…" at bounding box center [705, 320] width 313 height 350
type textarea "hero.use("door")"
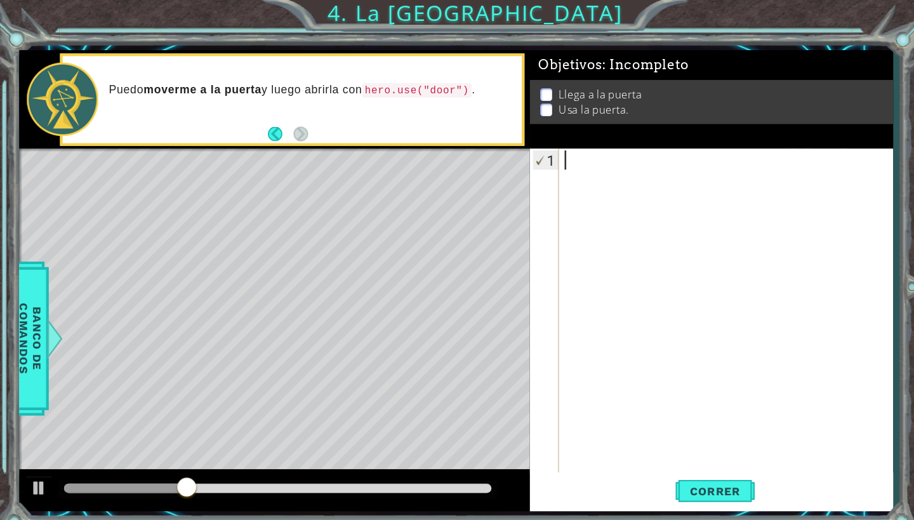
type textarea "h"
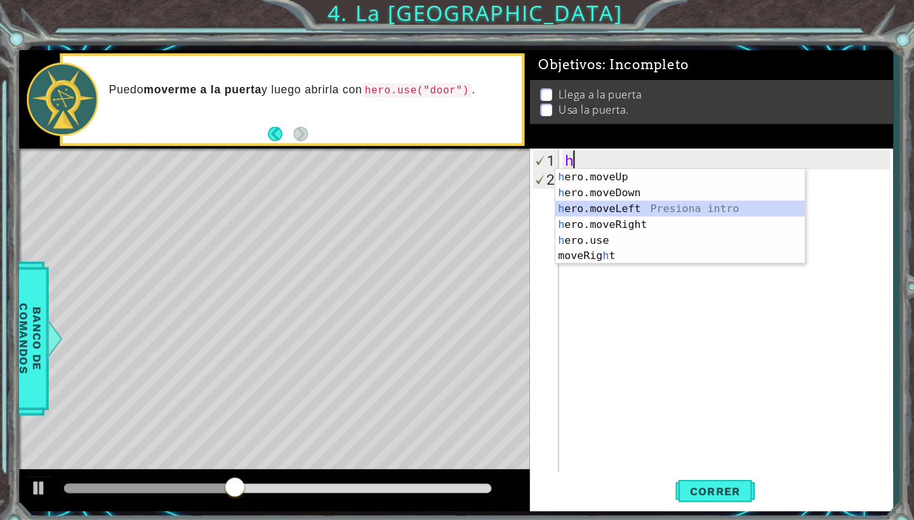
click at [673, 199] on div "h ero.moveUp Presiona intro h ero.moveDown Presiona intro h ero.moveLeft Presio…" at bounding box center [654, 223] width 240 height 122
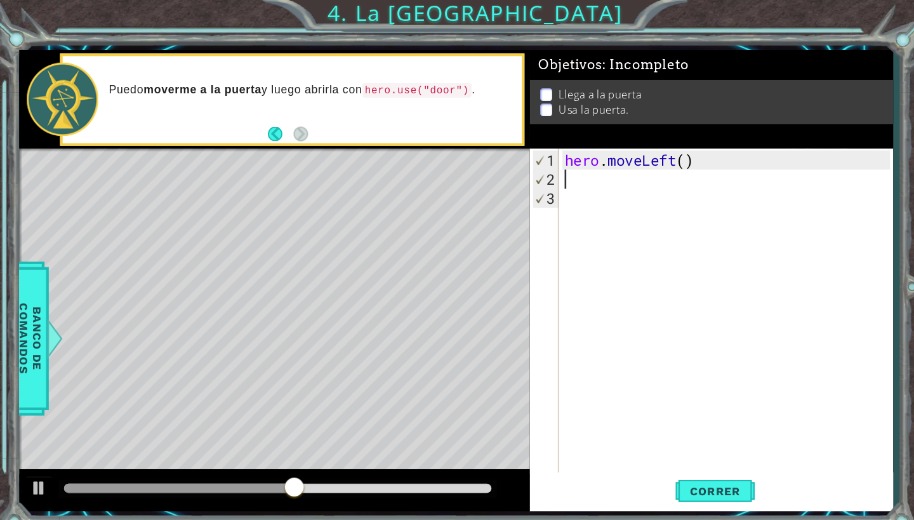
type textarea "he"
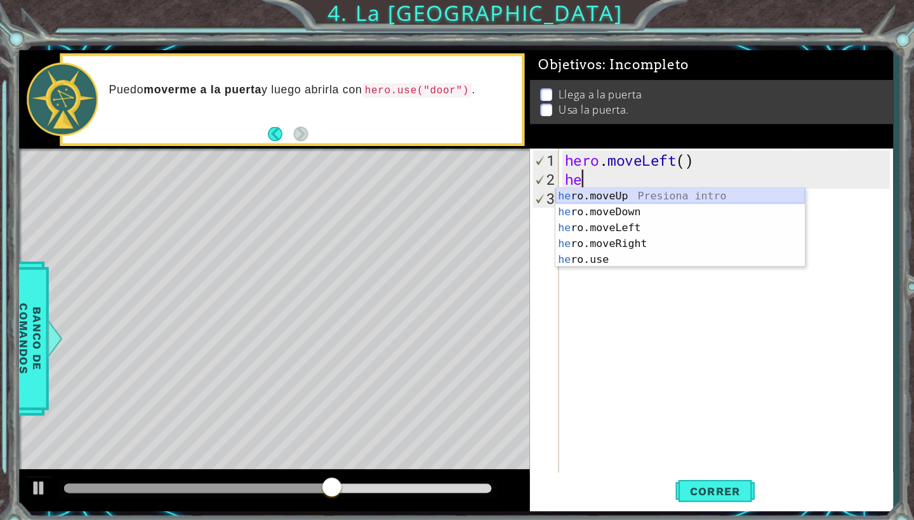
click at [599, 187] on div "he ro.moveUp Presiona intro he ro.moveDown Presiona intro he ro.moveLeft Presio…" at bounding box center [654, 234] width 240 height 107
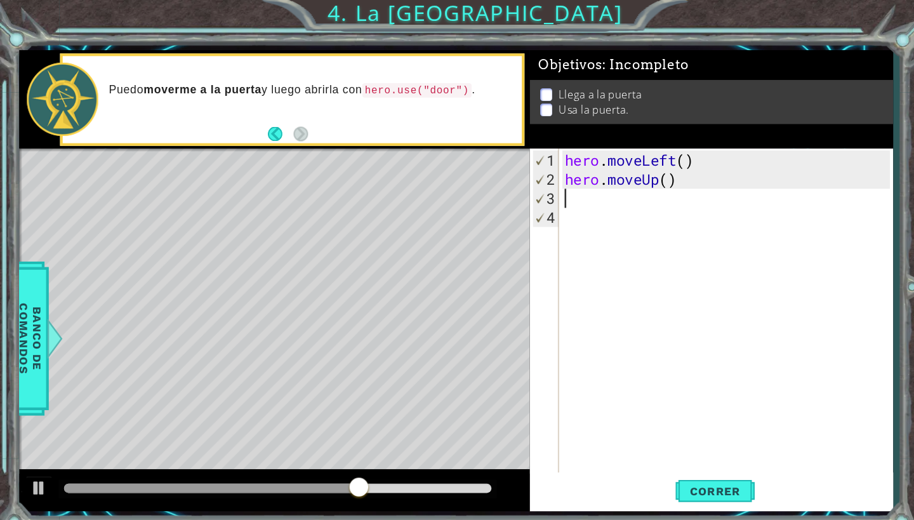
type textarea "h"
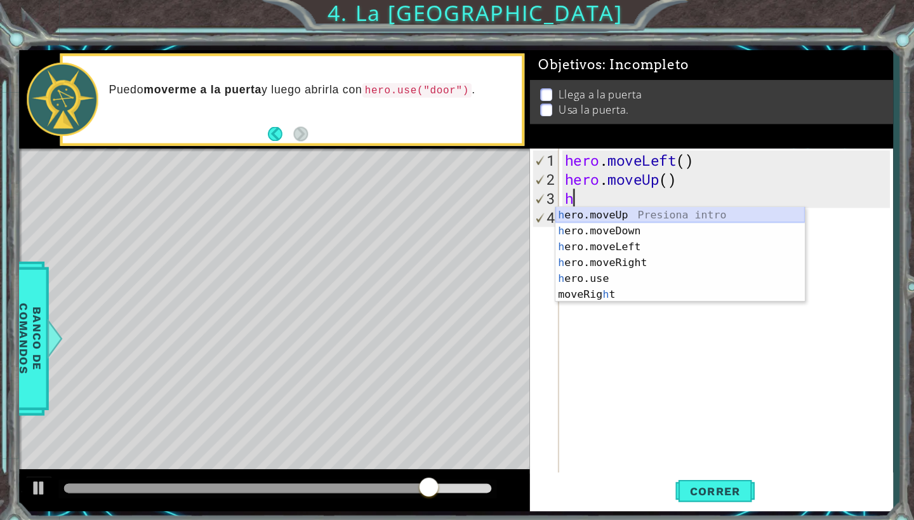
click at [602, 202] on div "h ero.moveUp Presiona intro h ero.moveDown Presiona intro h ero.moveLeft Presio…" at bounding box center [654, 260] width 240 height 122
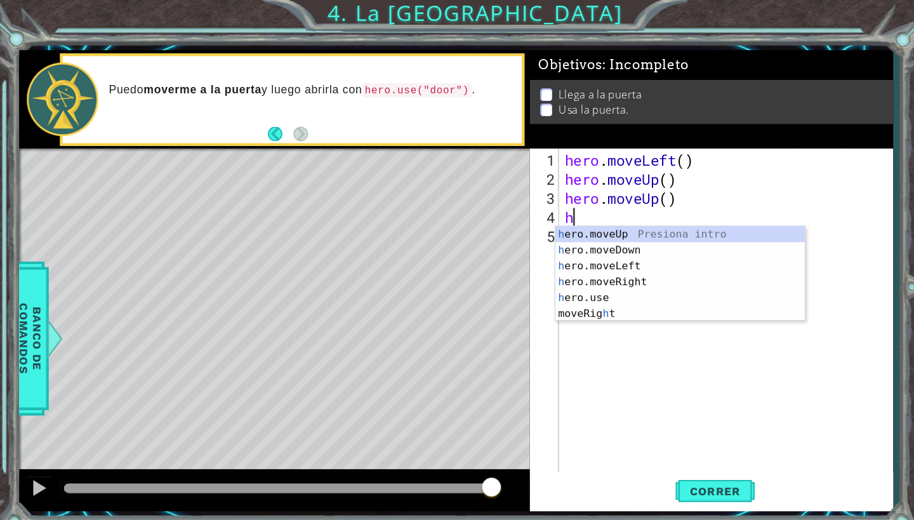
type textarea "he"
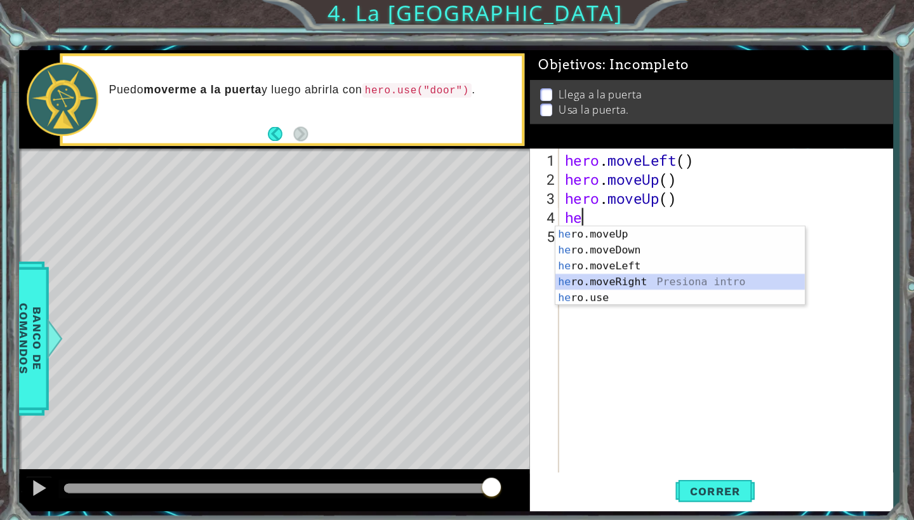
click at [614, 269] on div "he ro.moveUp Presiona intro he ro.moveDown Presiona intro he ro.moveLeft Presio…" at bounding box center [654, 271] width 240 height 107
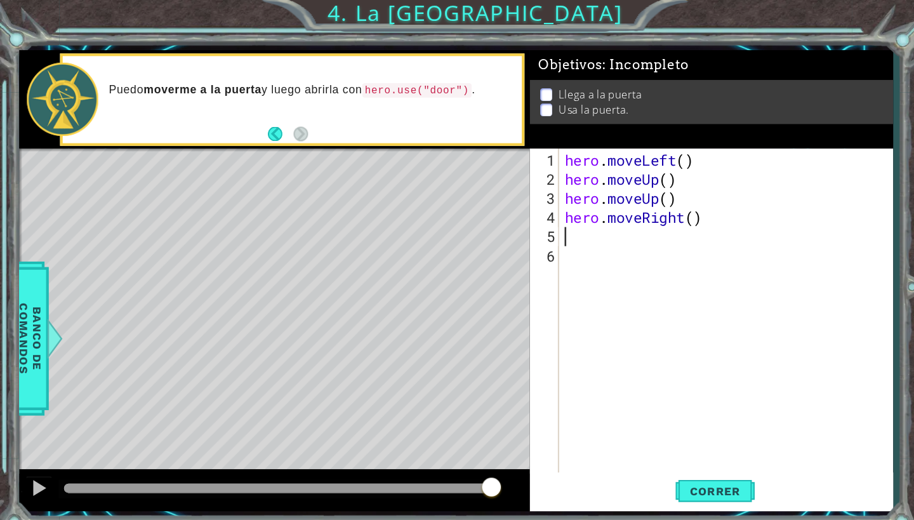
type textarea "h"
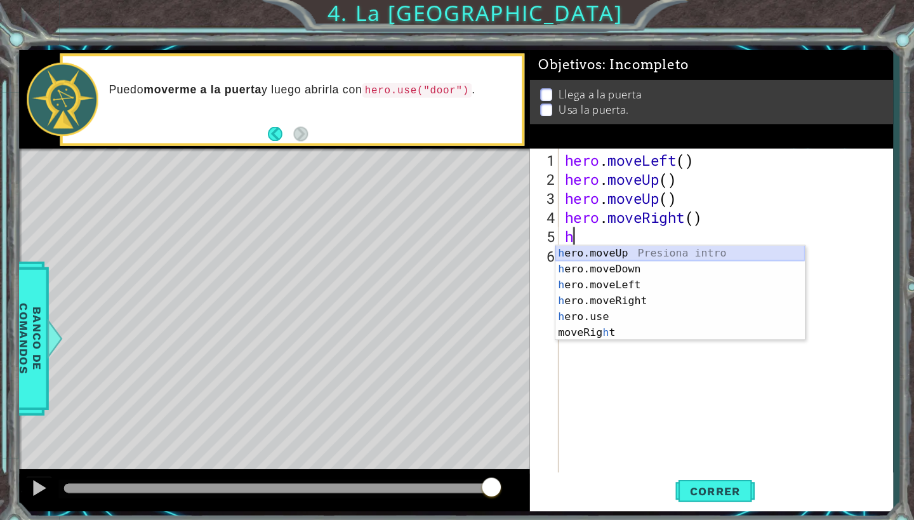
click at [624, 244] on div "h ero.moveUp Presiona intro h ero.moveDown Presiona intro h ero.moveLeft Presio…" at bounding box center [654, 297] width 240 height 122
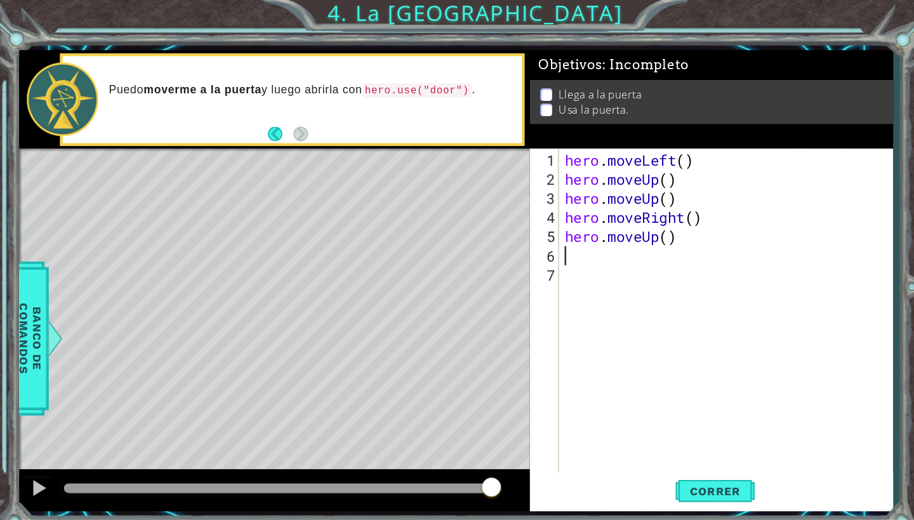
type textarea "h"
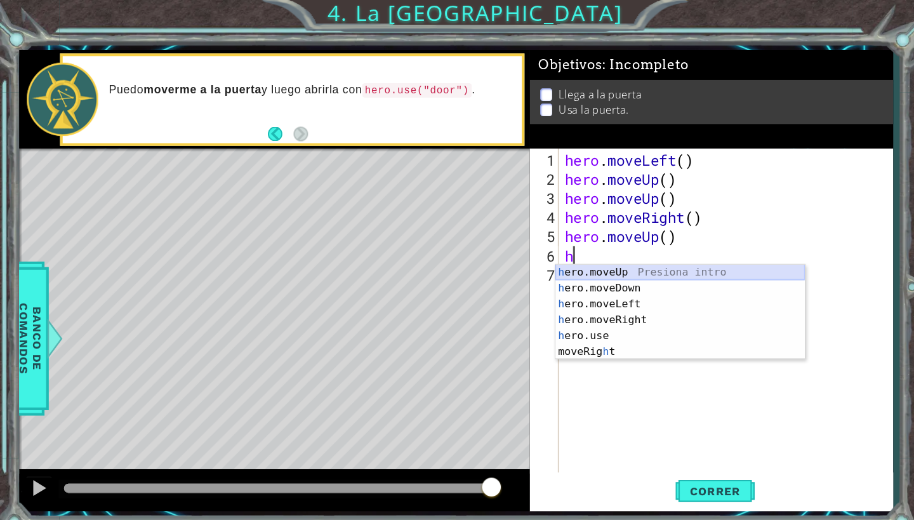
click at [629, 258] on div "h ero.moveUp Presiona intro h ero.moveDown Presiona intro h ero.moveLeft Presio…" at bounding box center [654, 315] width 240 height 122
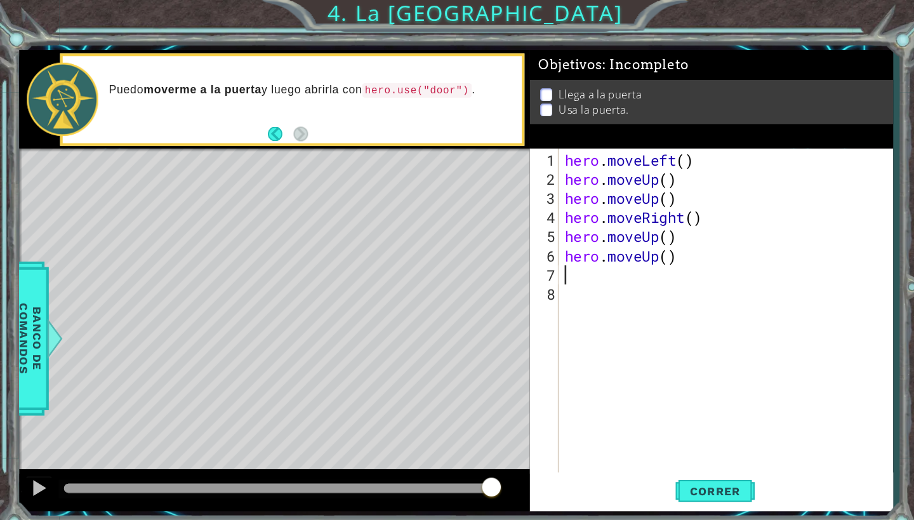
type textarea "h"
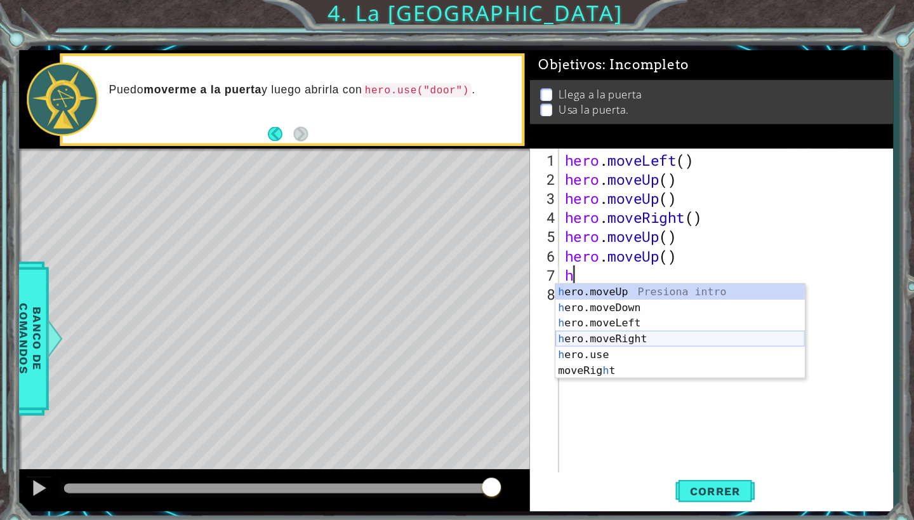
click at [617, 324] on div "h ero.moveUp Presiona intro h ero.moveDown Presiona intro h ero.moveLeft Presio…" at bounding box center [654, 334] width 240 height 122
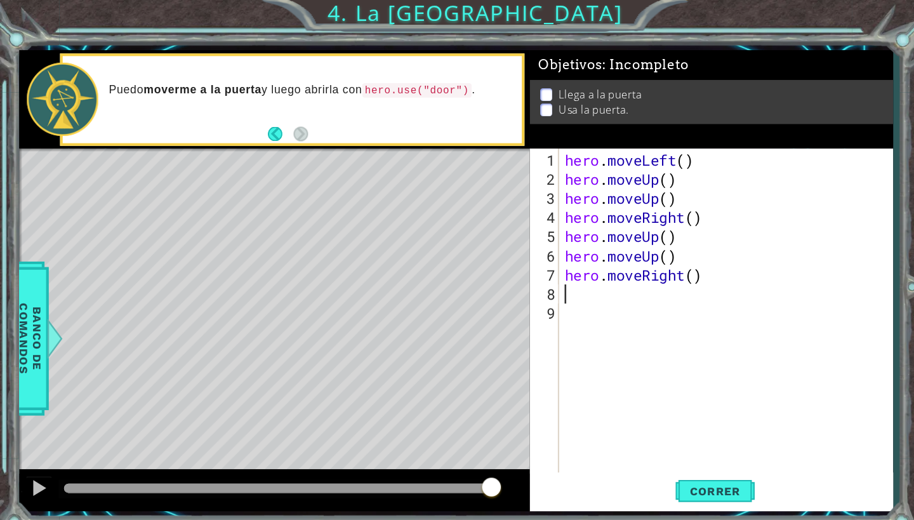
type textarea "h"
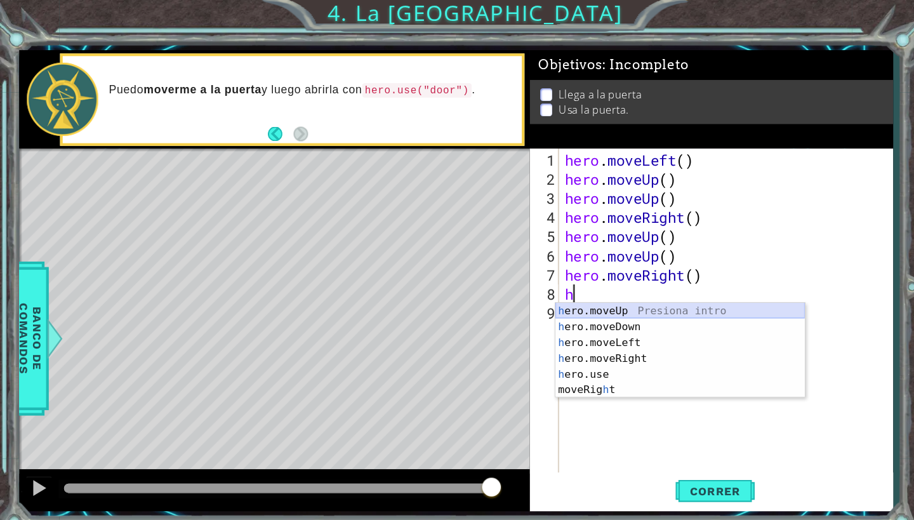
click at [619, 295] on div "h ero.moveUp Presiona intro h ero.moveDown Presiona intro h ero.moveLeft Presio…" at bounding box center [654, 352] width 240 height 122
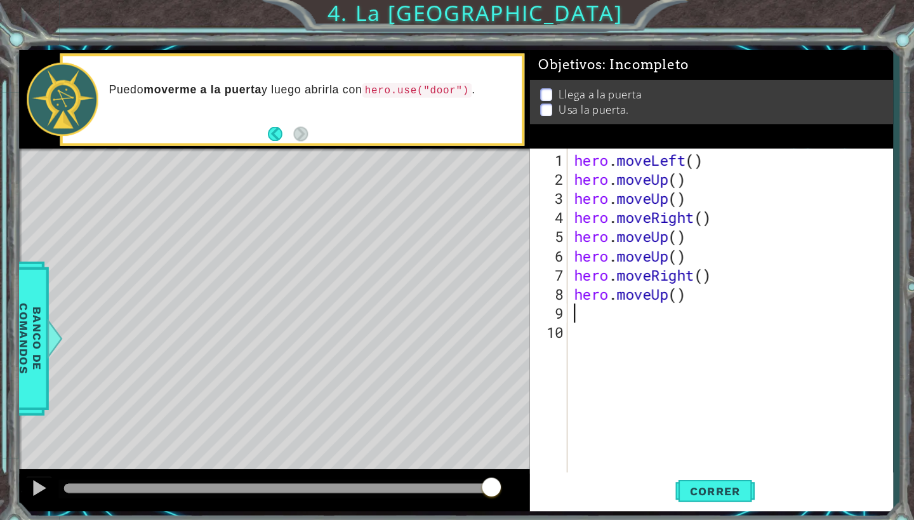
type textarea "h"
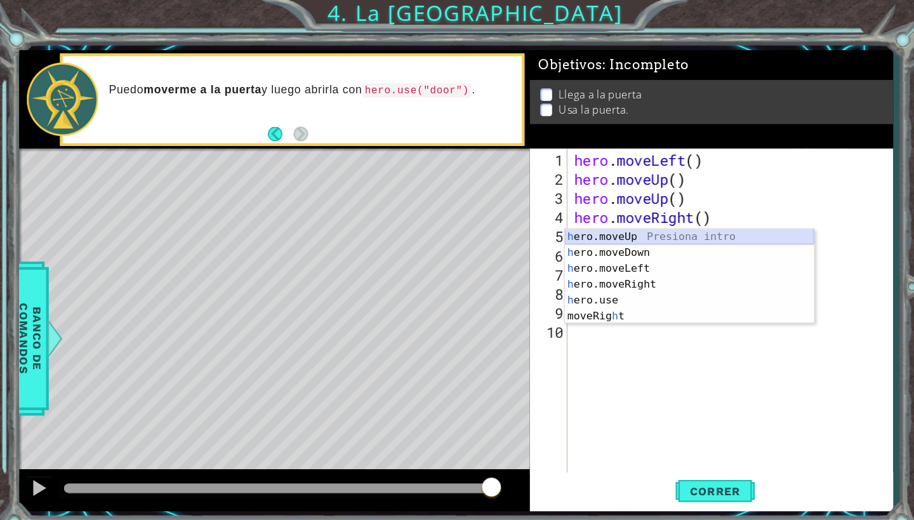
click at [627, 225] on div "h ero.moveUp Presiona intro h ero.moveDown Presiona intro h ero.moveLeft Presio…" at bounding box center [663, 281] width 240 height 122
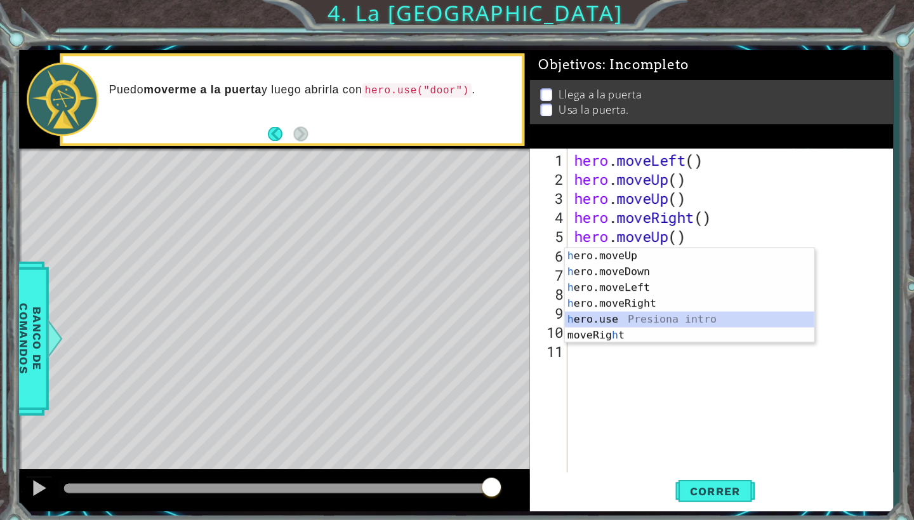
click at [597, 305] on div "h ero.moveUp Presiona intro h ero.moveDown Presiona intro h ero.moveLeft Presio…" at bounding box center [663, 300] width 240 height 122
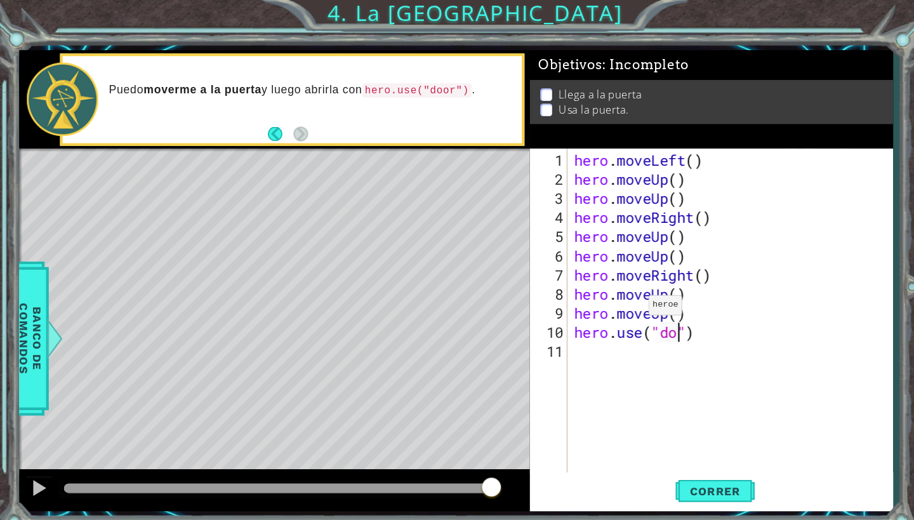
scroll to position [0, 5]
click at [702, 473] on span "Correr" at bounding box center [688, 472] width 74 height 13
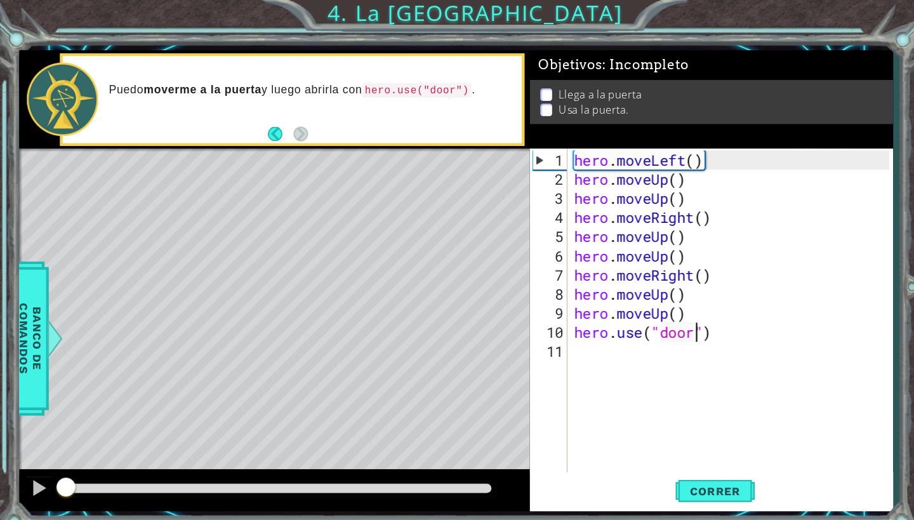
drag, startPoint x: 206, startPoint y: 474, endPoint x: 46, endPoint y: 438, distance: 163.8
click at [45, 438] on div "methods hero moveDown(steps) moveUp(steps) moveLeft(steps) moveRight(steps) use…" at bounding box center [438, 270] width 841 height 444
click at [16, 472] on div "1 ההההההההההההההההההההההההההההההההההההההההההההההההההההההההההההההההההההההההההההה…" at bounding box center [457, 260] width 914 height 520
drag, startPoint x: 216, startPoint y: 466, endPoint x: 58, endPoint y: 449, distance: 158.9
click at [58, 449] on div "methods hero moveDown(steps) moveUp(steps) moveLeft(steps) moveRight(steps) use…" at bounding box center [438, 270] width 841 height 444
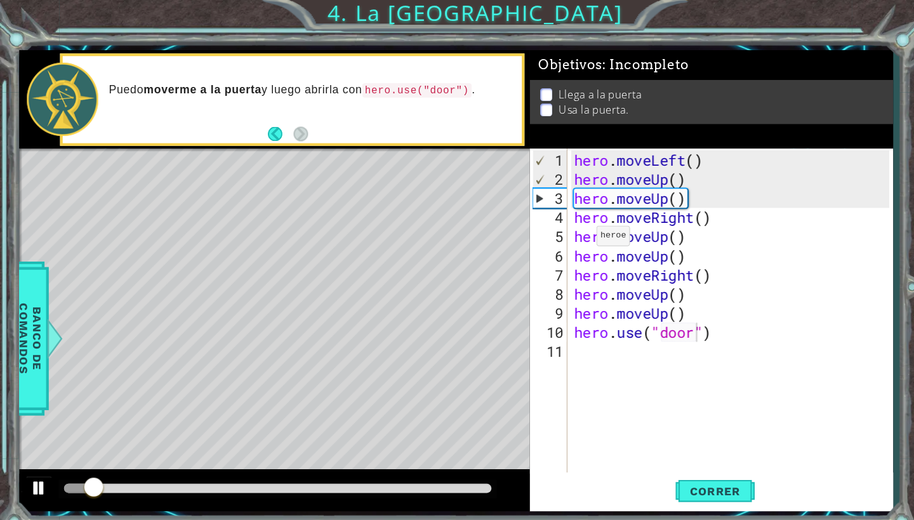
click at [36, 468] on div at bounding box center [37, 469] width 16 height 16
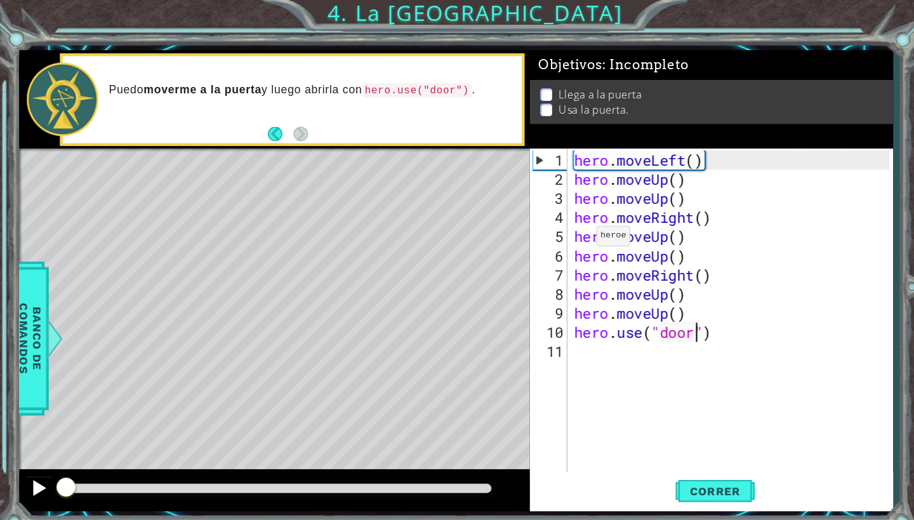
drag, startPoint x: 89, startPoint y: 470, endPoint x: 46, endPoint y: 469, distance: 43.2
click at [46, 469] on div at bounding box center [263, 471] width 491 height 41
click at [43, 469] on div at bounding box center [37, 469] width 16 height 16
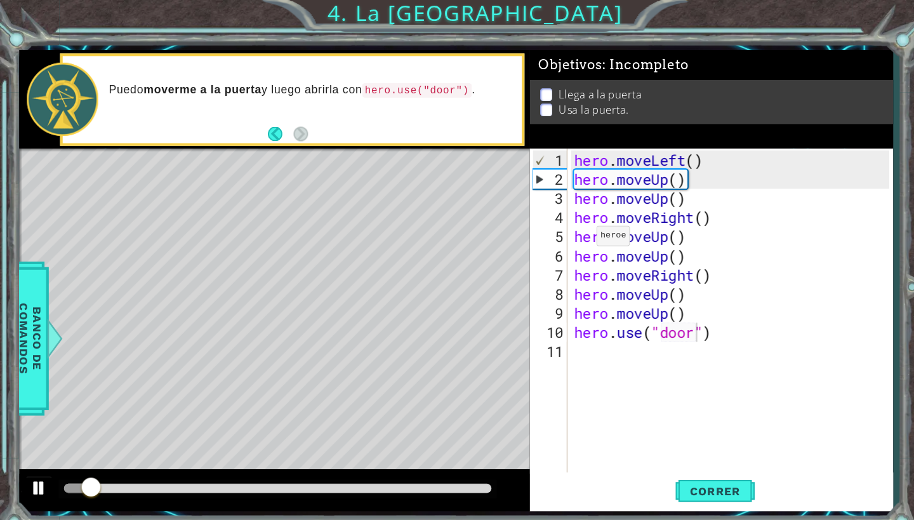
click at [41, 468] on div at bounding box center [37, 469] width 16 height 16
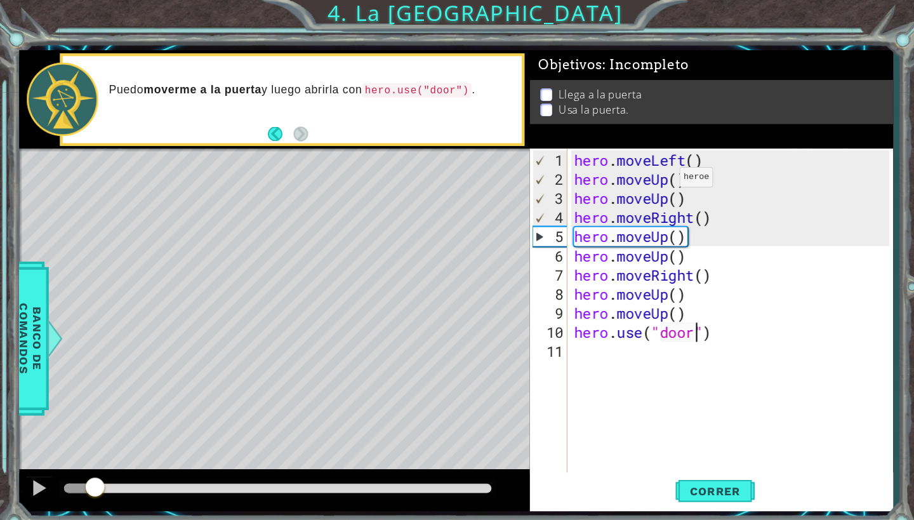
click at [645, 176] on div "hero . moveLeft ( ) hero . moveUp ( ) hero . moveUp ( ) hero . moveRight ( ) he…" at bounding box center [705, 320] width 313 height 350
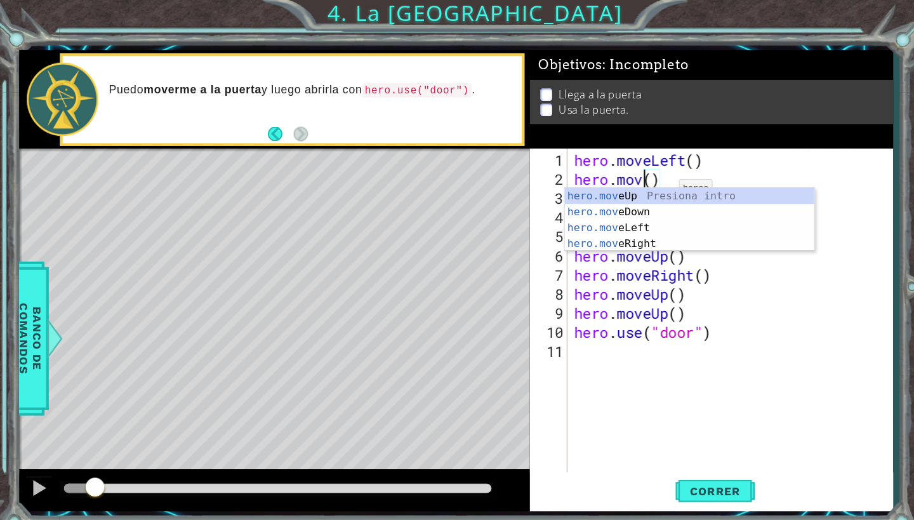
scroll to position [0, 3]
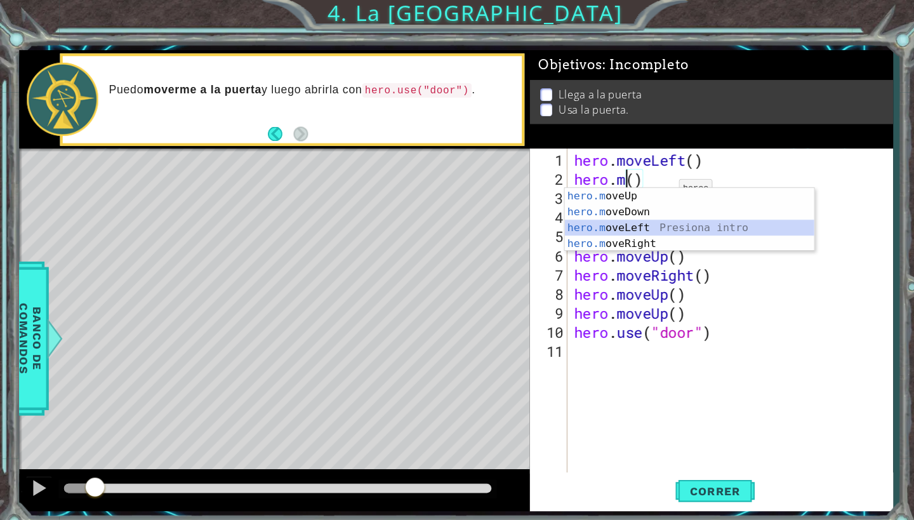
click at [649, 218] on div "hero.m oveUp Presiona intro hero.m oveDown Presiona intro hero.m oveLeft Presio…" at bounding box center [663, 226] width 240 height 91
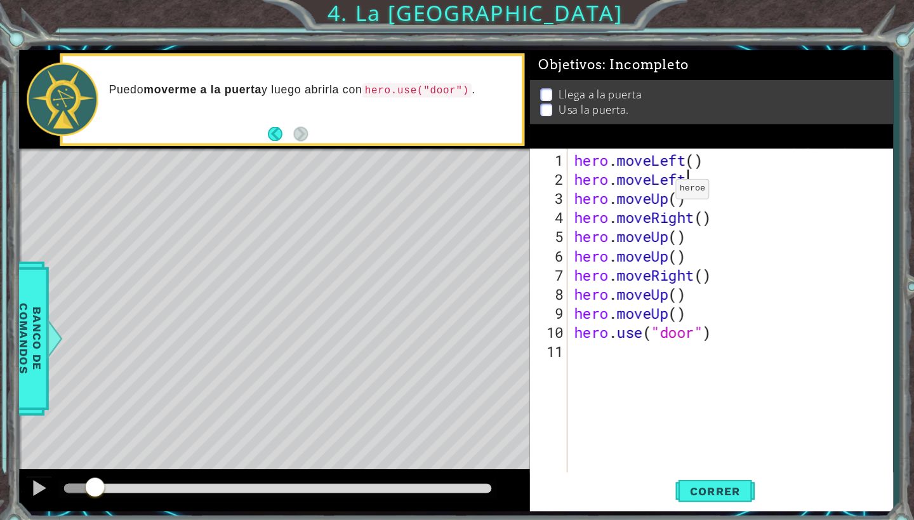
click at [641, 190] on div "hero . moveLeft ( ) hero . moveLeft hero . moveUp ( ) hero . moveRight ( ) hero…" at bounding box center [705, 320] width 313 height 350
click at [620, 197] on div "hero . moveLeft ( ) hero . moveLeft hero . moveUp ( ) hero . moveRight ( ) hero…" at bounding box center [705, 320] width 313 height 350
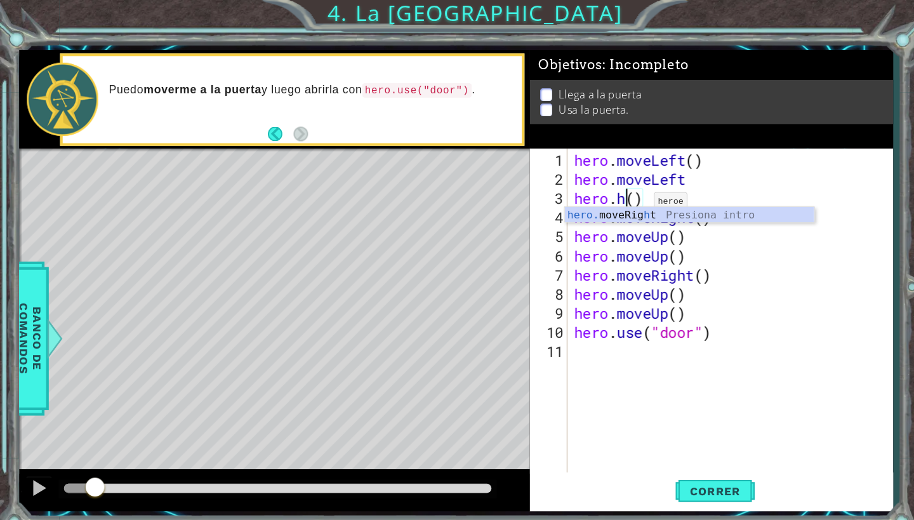
scroll to position [0, 2]
click at [631, 207] on div "hero. move L eft Presiona intro" at bounding box center [663, 222] width 240 height 46
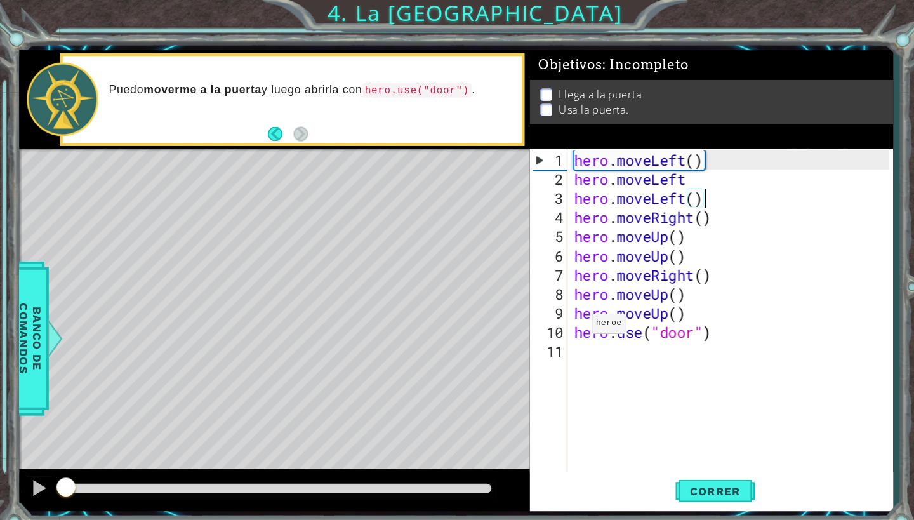
drag, startPoint x: 96, startPoint y: 471, endPoint x: 53, endPoint y: 472, distance: 43.1
click at [53, 472] on div at bounding box center [63, 469] width 23 height 23
click at [33, 467] on div at bounding box center [37, 469] width 16 height 16
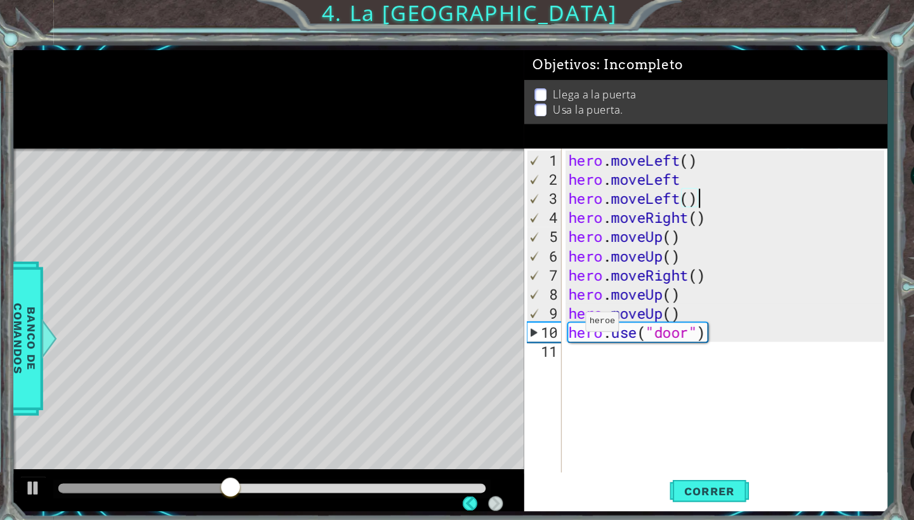
scroll to position [0, 0]
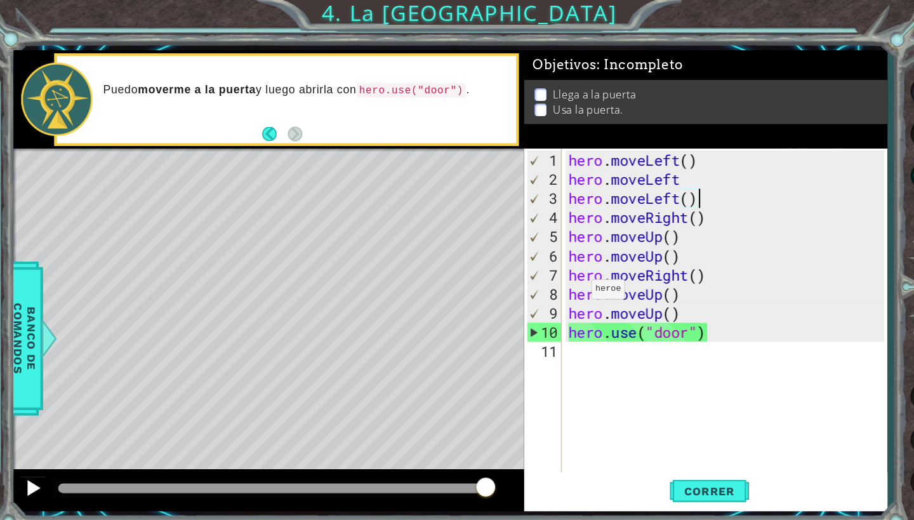
click at [29, 473] on div at bounding box center [37, 469] width 16 height 16
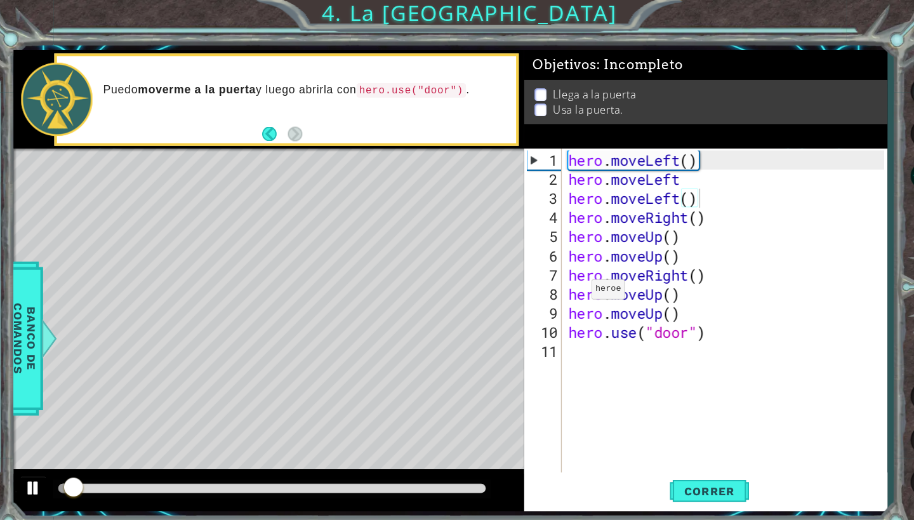
click at [29, 473] on div at bounding box center [37, 469] width 16 height 16
click at [29, 474] on div at bounding box center [37, 469] width 16 height 16
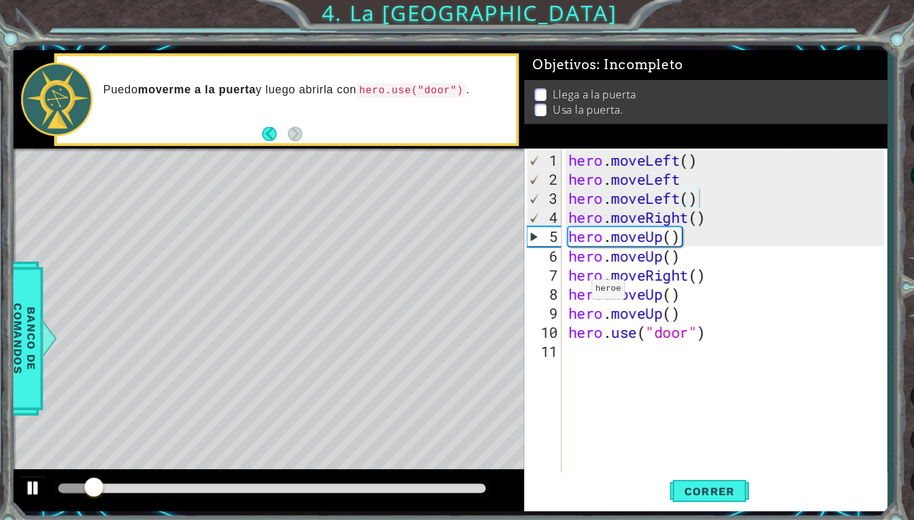
click at [29, 475] on div at bounding box center [37, 469] width 16 height 16
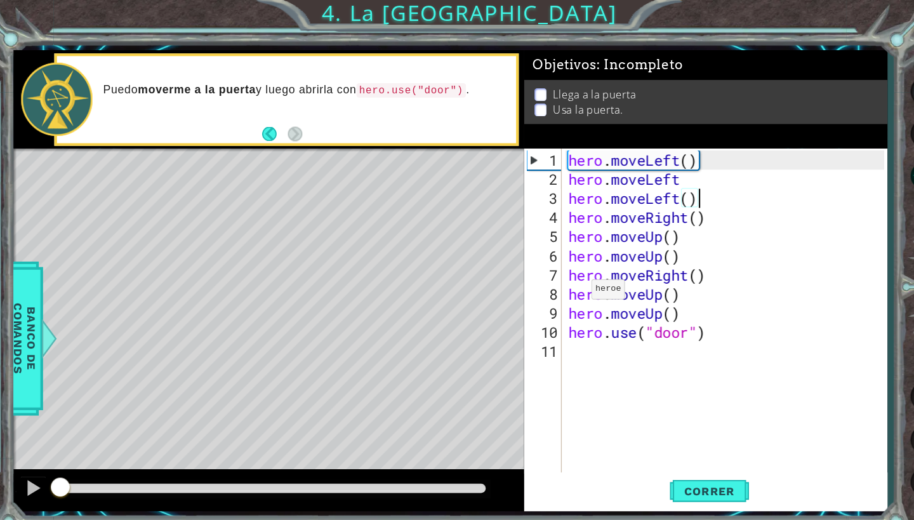
drag, startPoint x: 95, startPoint y: 477, endPoint x: 49, endPoint y: 478, distance: 45.7
click at [52, 478] on div at bounding box center [63, 469] width 23 height 23
click at [32, 477] on div at bounding box center [37, 469] width 16 height 16
click at [30, 476] on div at bounding box center [37, 469] width 16 height 16
click at [641, 180] on div "hero . moveLeft ( ) hero . moveLeft hero . moveLeft ( ) hero . moveRight ( ) he…" at bounding box center [705, 320] width 313 height 350
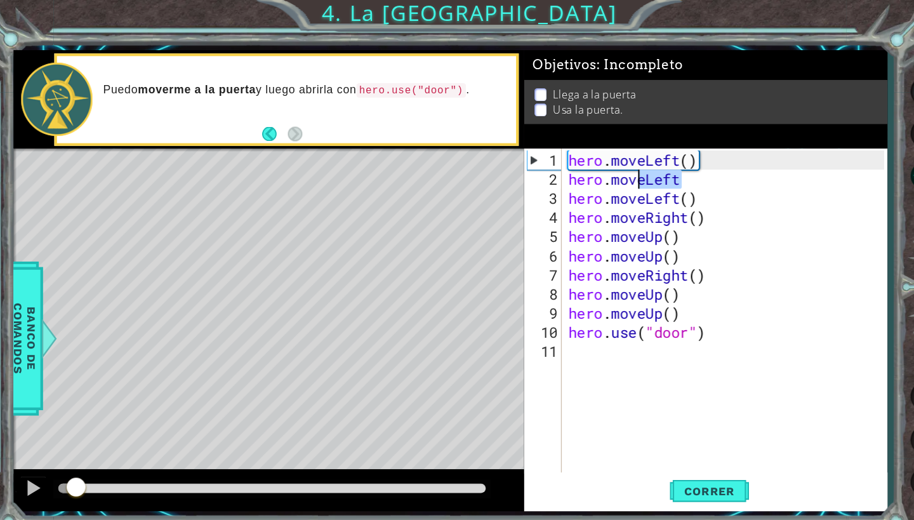
drag, startPoint x: 652, startPoint y: 175, endPoint x: 616, endPoint y: 168, distance: 37.0
click at [616, 168] on div "hero . moveLeft ( ) hero . moveLeft hero . moveLeft ( ) hero . moveRight ( ) he…" at bounding box center [705, 320] width 313 height 350
type textarea "hero.mov"
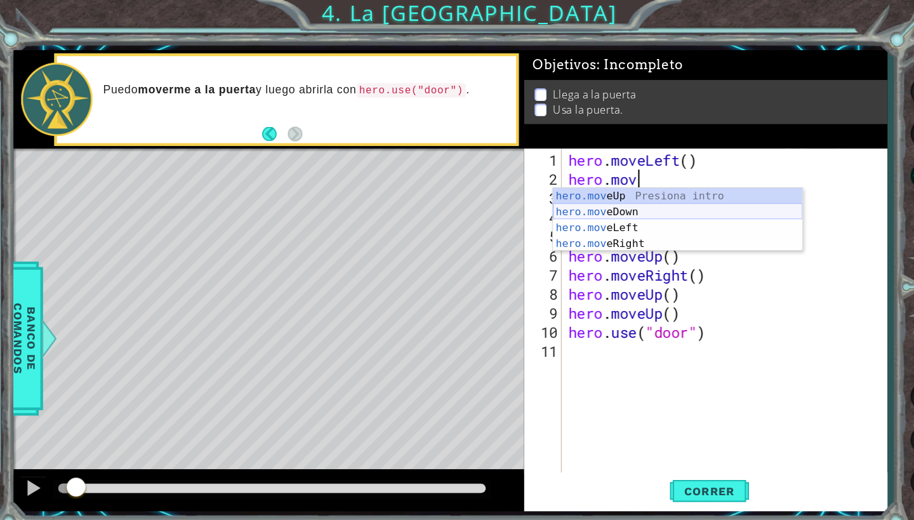
click at [610, 200] on div "hero.mov eUp Presiona intro hero.mov eDown Presiona intro hero.mov eLeft Presio…" at bounding box center [657, 226] width 240 height 91
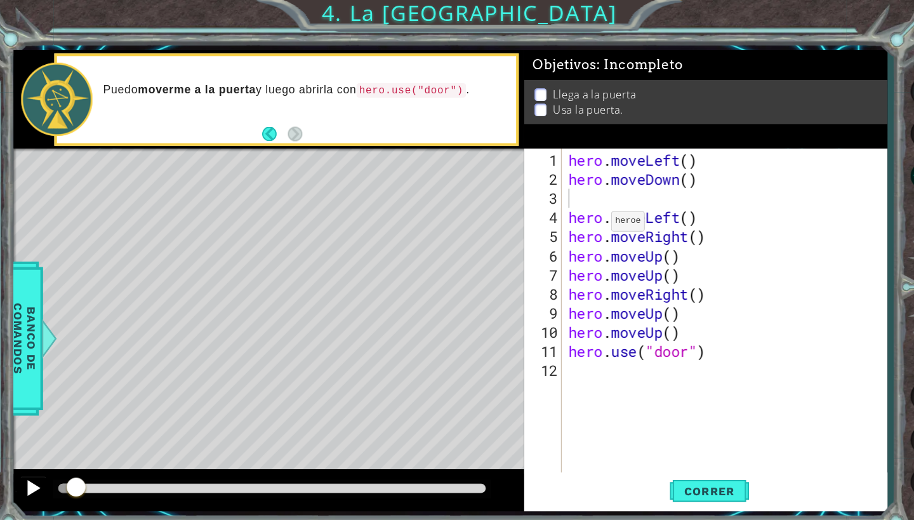
click at [29, 468] on div at bounding box center [37, 469] width 16 height 16
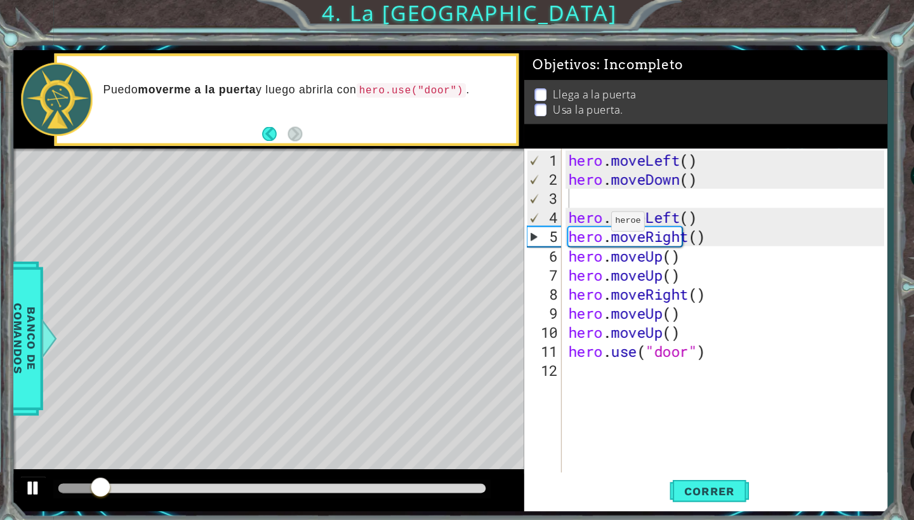
click at [29, 468] on div at bounding box center [37, 469] width 16 height 16
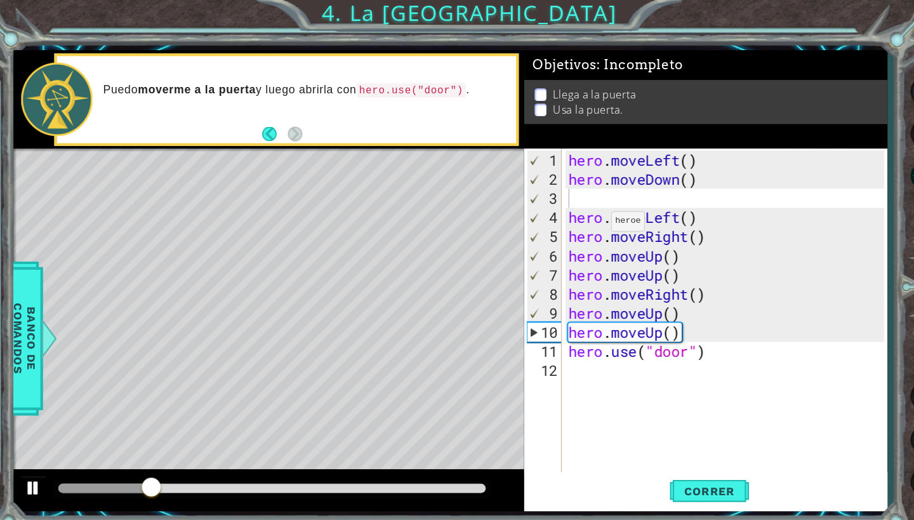
click at [29, 464] on div at bounding box center [37, 469] width 16 height 16
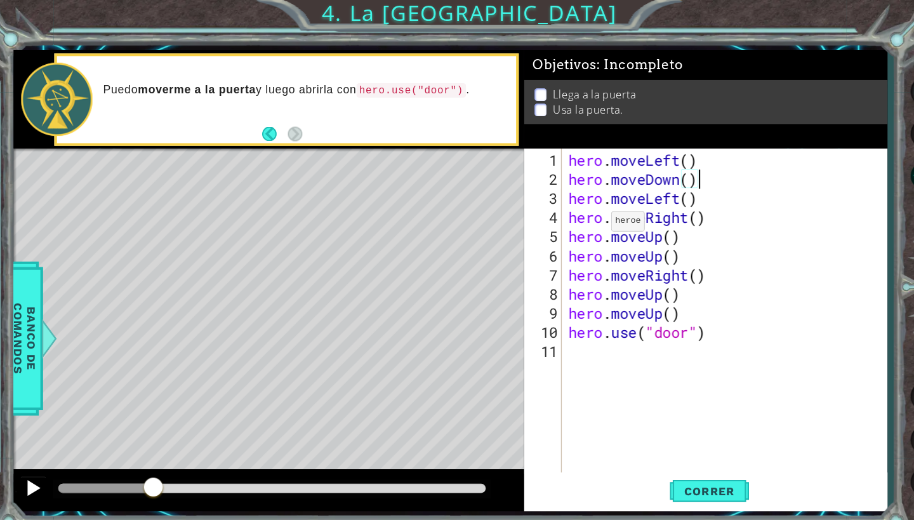
click at [29, 477] on div at bounding box center [37, 469] width 16 height 16
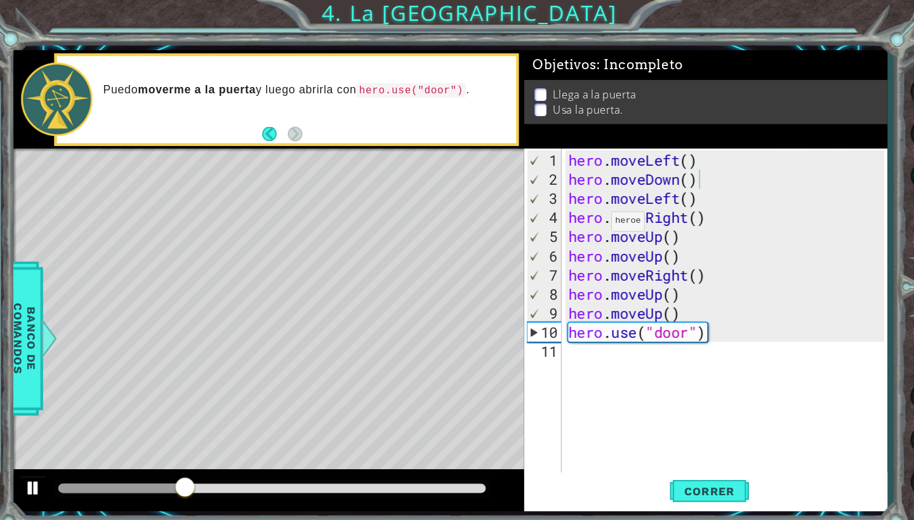
click at [29, 477] on div at bounding box center [37, 469] width 16 height 16
drag, startPoint x: 178, startPoint y: 463, endPoint x: 140, endPoint y: 466, distance: 38.2
click at [140, 466] on div at bounding box center [146, 469] width 23 height 23
click at [32, 471] on div at bounding box center [37, 469] width 16 height 16
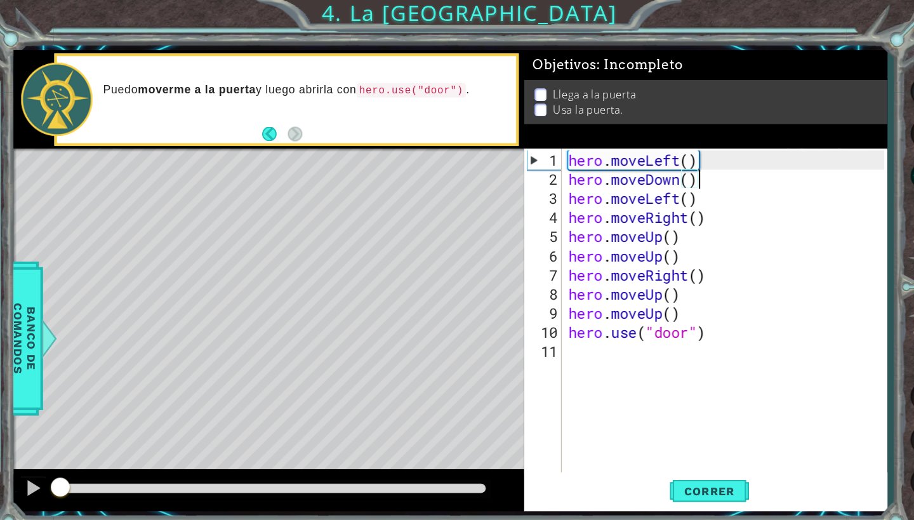
drag, startPoint x: 152, startPoint y: 468, endPoint x: 51, endPoint y: 494, distance: 104.2
click at [51, 494] on div "1 ההההההההההההההההההההההההההההההההההההההההההההההההההההההההההההההההההההההההההההה…" at bounding box center [438, 270] width 841 height 457
click at [32, 471] on div at bounding box center [37, 469] width 16 height 16
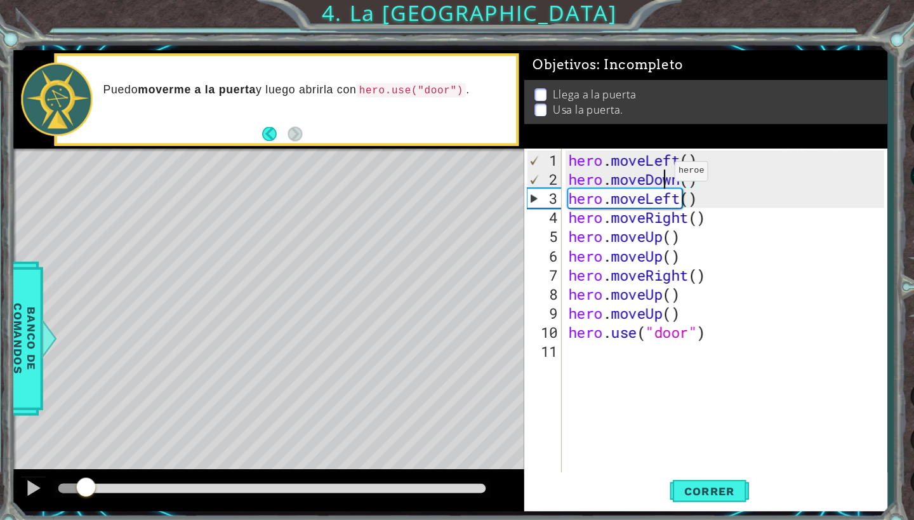
click at [641, 170] on div "hero . moveLeft ( ) hero . moveDown ( ) hero . moveLeft ( ) hero . moveRight ( …" at bounding box center [705, 320] width 313 height 350
click at [644, 171] on div "hero . moveLeft ( ) hero . moveDown ( ) hero . moveLeft ( ) hero . moveRight ( …" at bounding box center [705, 320] width 313 height 350
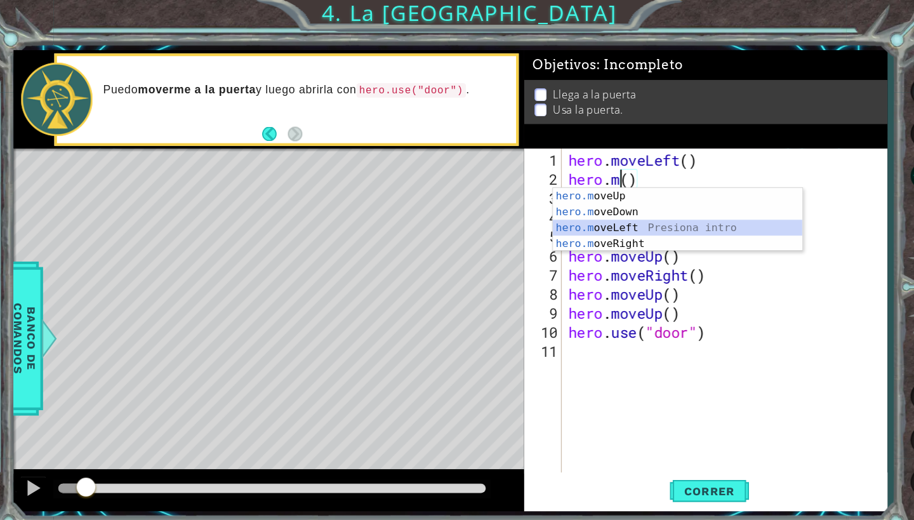
click at [623, 218] on div "hero.m oveUp Presiona intro hero.m oveDown Presiona intro hero.m oveLeft Presio…" at bounding box center [657, 226] width 240 height 91
type textarea "hero.moveLeft"
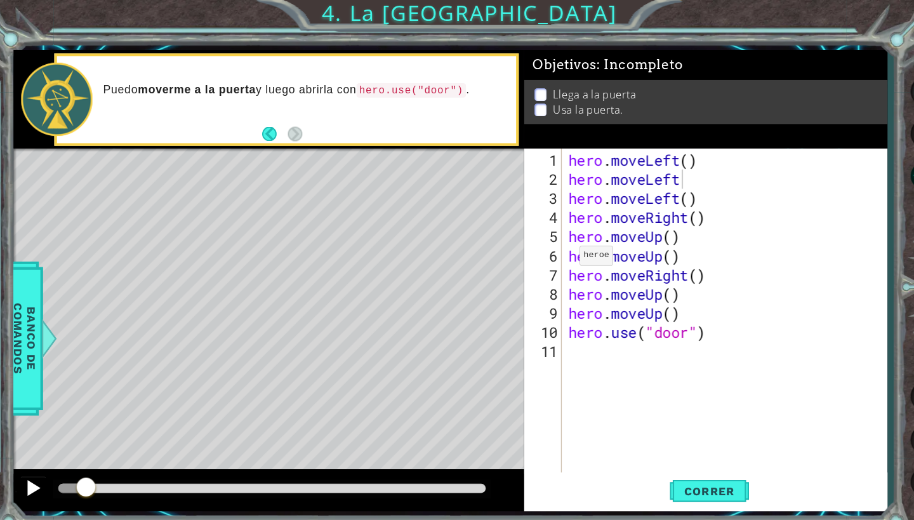
click at [37, 469] on div at bounding box center [37, 469] width 16 height 16
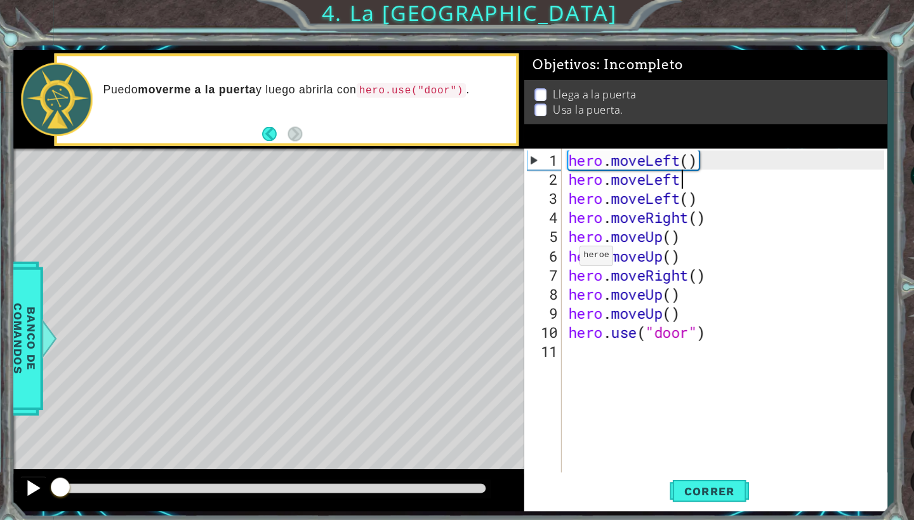
drag, startPoint x: 82, startPoint y: 466, endPoint x: 36, endPoint y: 470, distance: 46.5
click at [36, 470] on div at bounding box center [263, 471] width 491 height 41
